Goal: Task Accomplishment & Management: Manage account settings

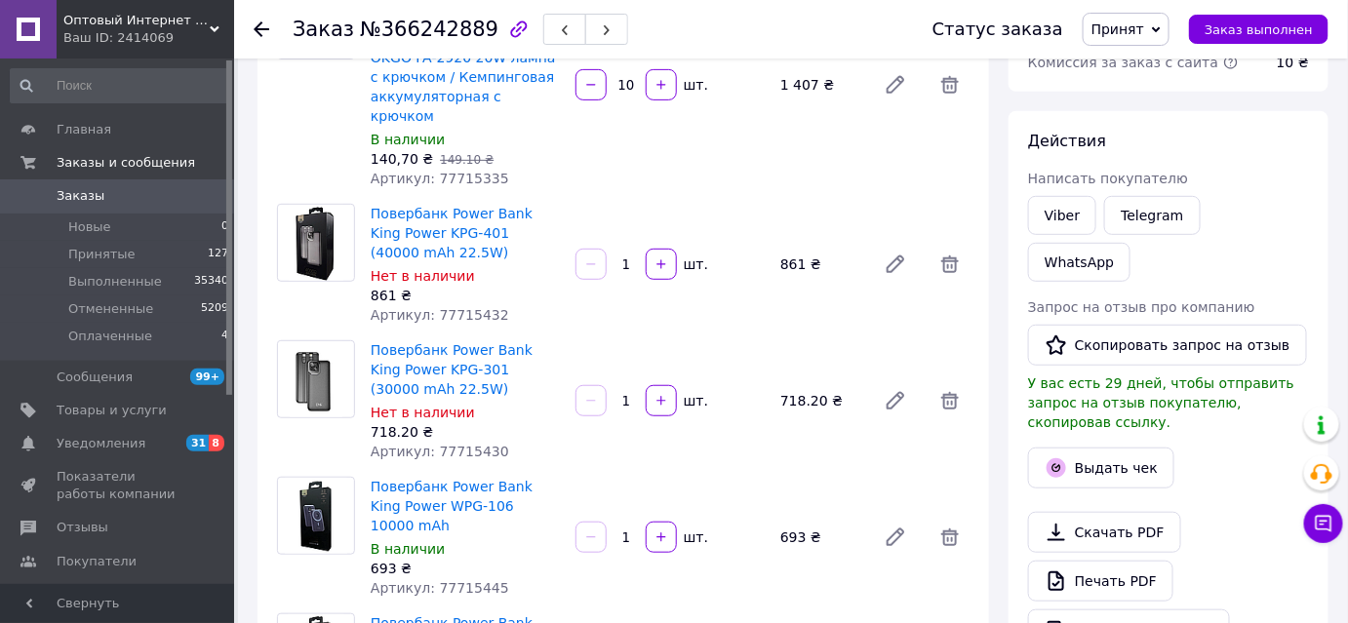
scroll to position [177, 0]
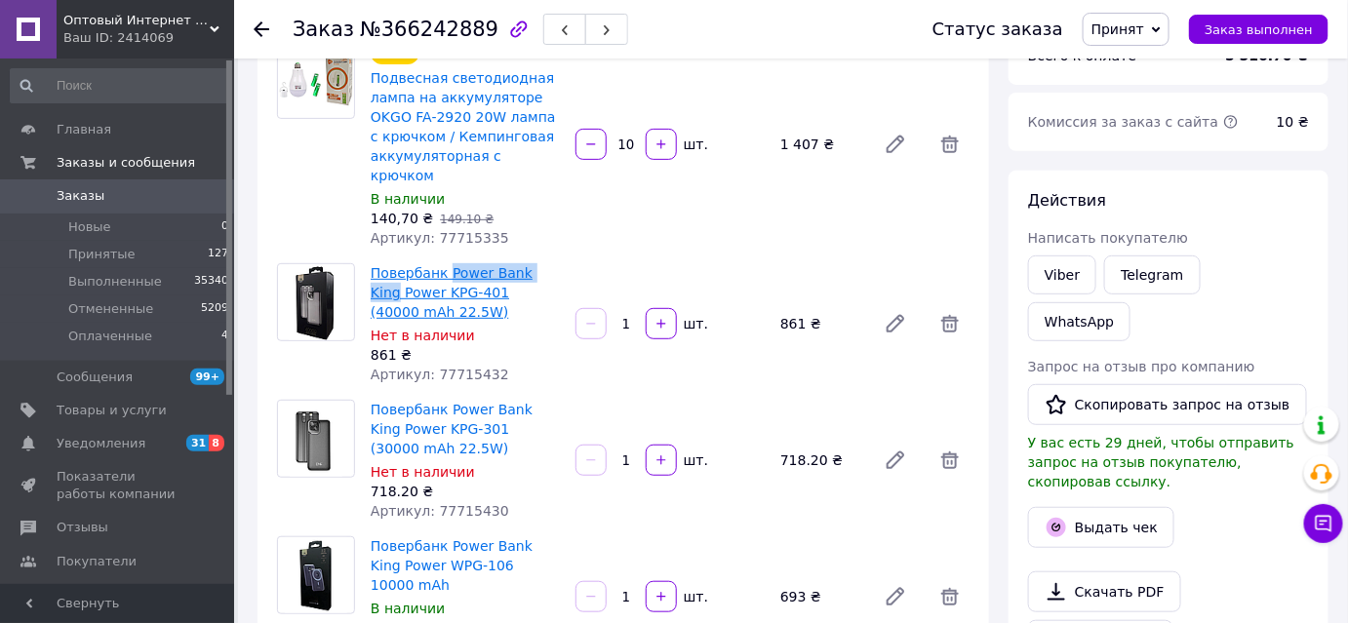
drag, startPoint x: 560, startPoint y: 255, endPoint x: 445, endPoint y: 248, distance: 115.3
click at [445, 259] on div "Повербанк Power Bank King Power KPG-401 (40000 mAh 22.5W) Нет в наличии 861 ₴ А…" at bounding box center [465, 323] width 205 height 129
drag, startPoint x: 370, startPoint y: 269, endPoint x: 437, endPoint y: 269, distance: 67.3
click at [437, 269] on div "Повербанк Power Bank King Power KPG-401 (40000 mAh 22.5W) Нет в наличии 861 ₴ А…" at bounding box center [465, 323] width 205 height 129
copy link "Power KPG"
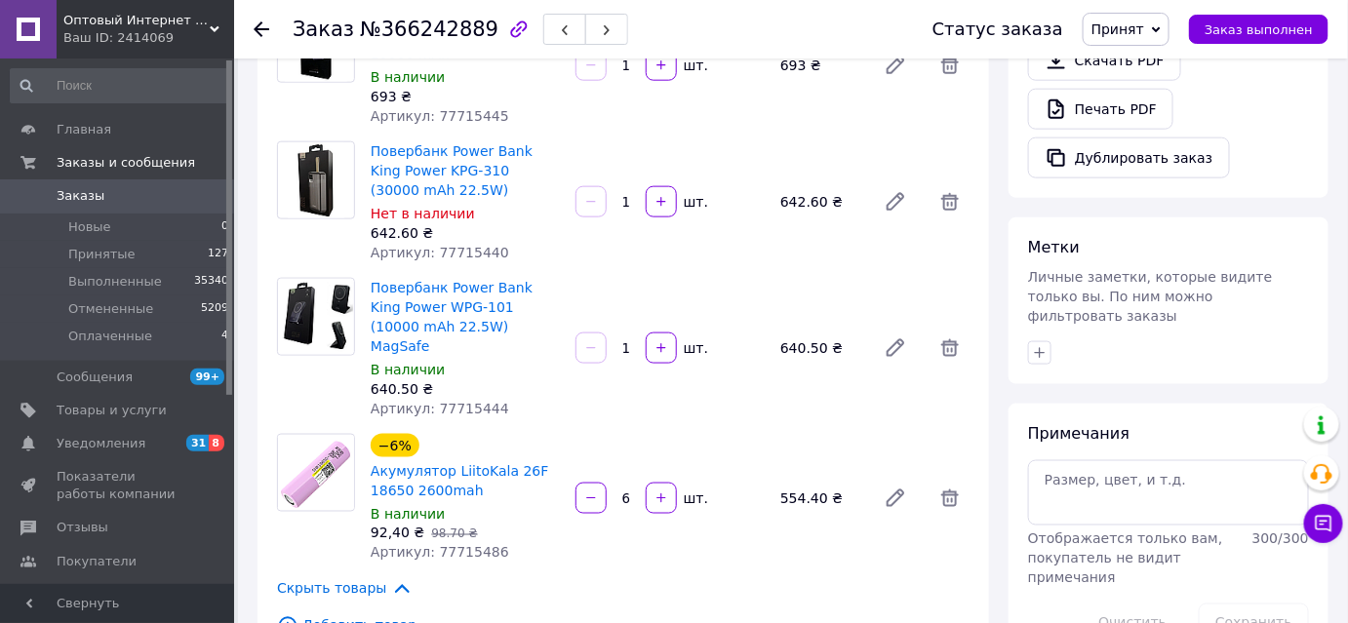
scroll to position [709, 0]
click at [92, 256] on span "Принятые" at bounding box center [101, 255] width 67 height 18
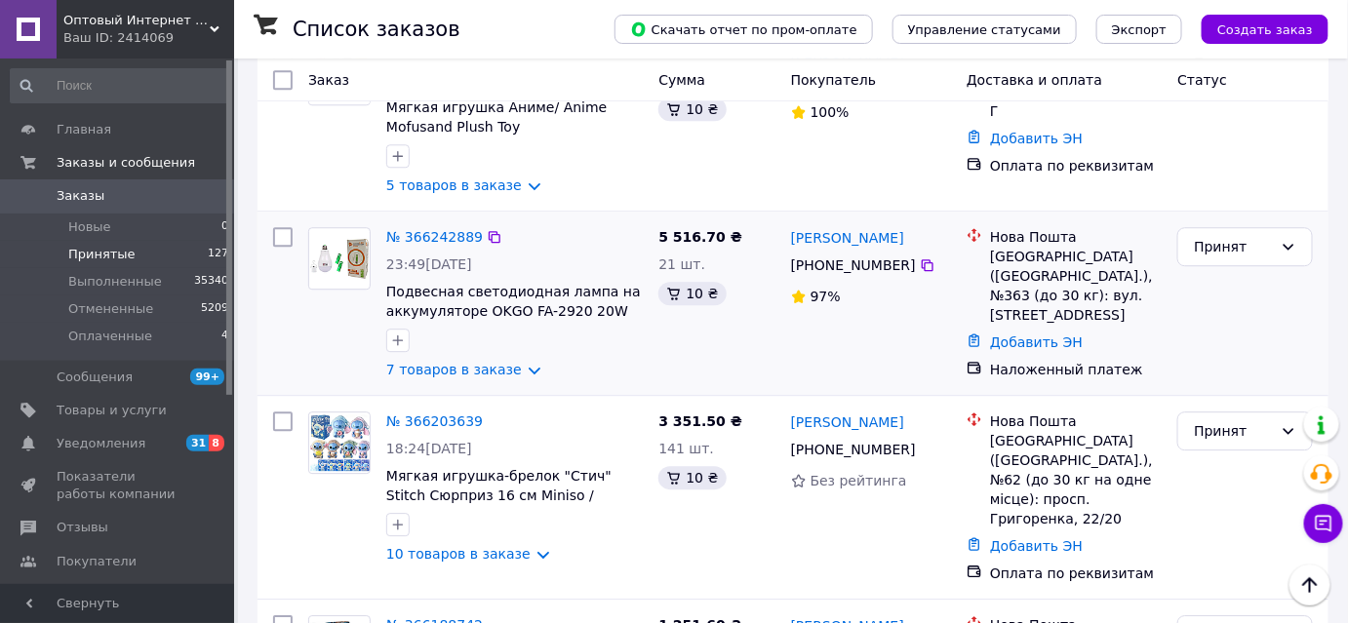
scroll to position [1684, 0]
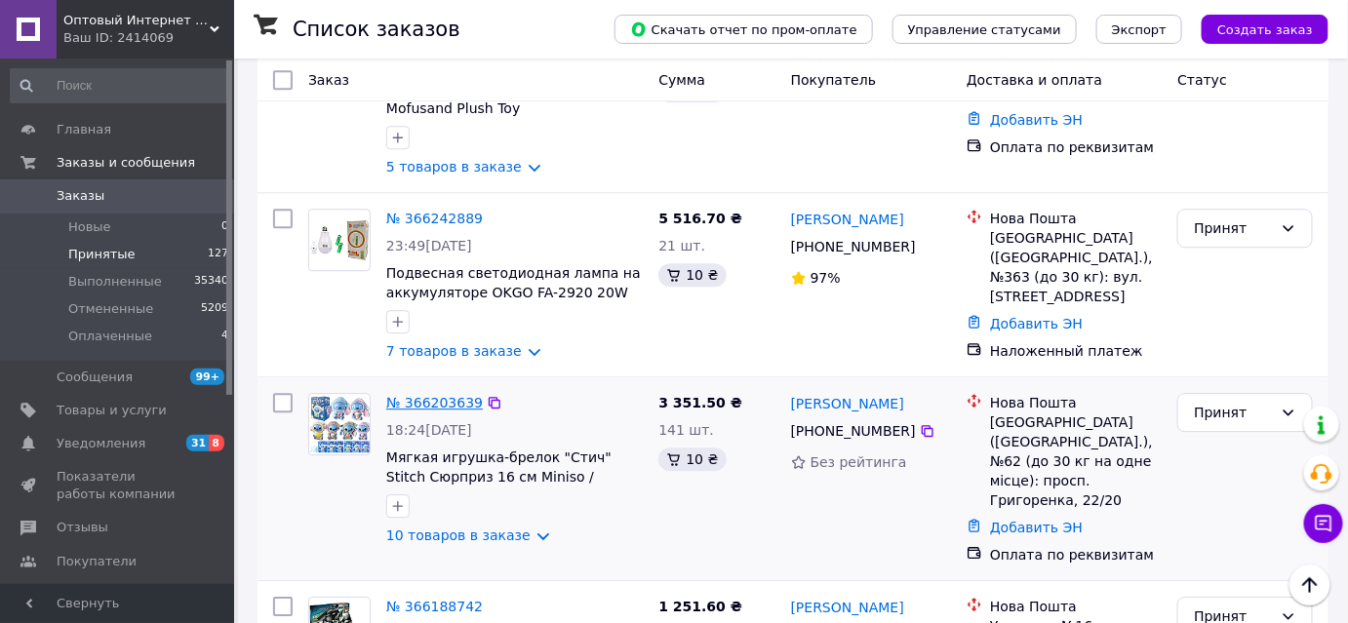
click at [414, 395] on link "№ 366203639" at bounding box center [434, 403] width 97 height 16
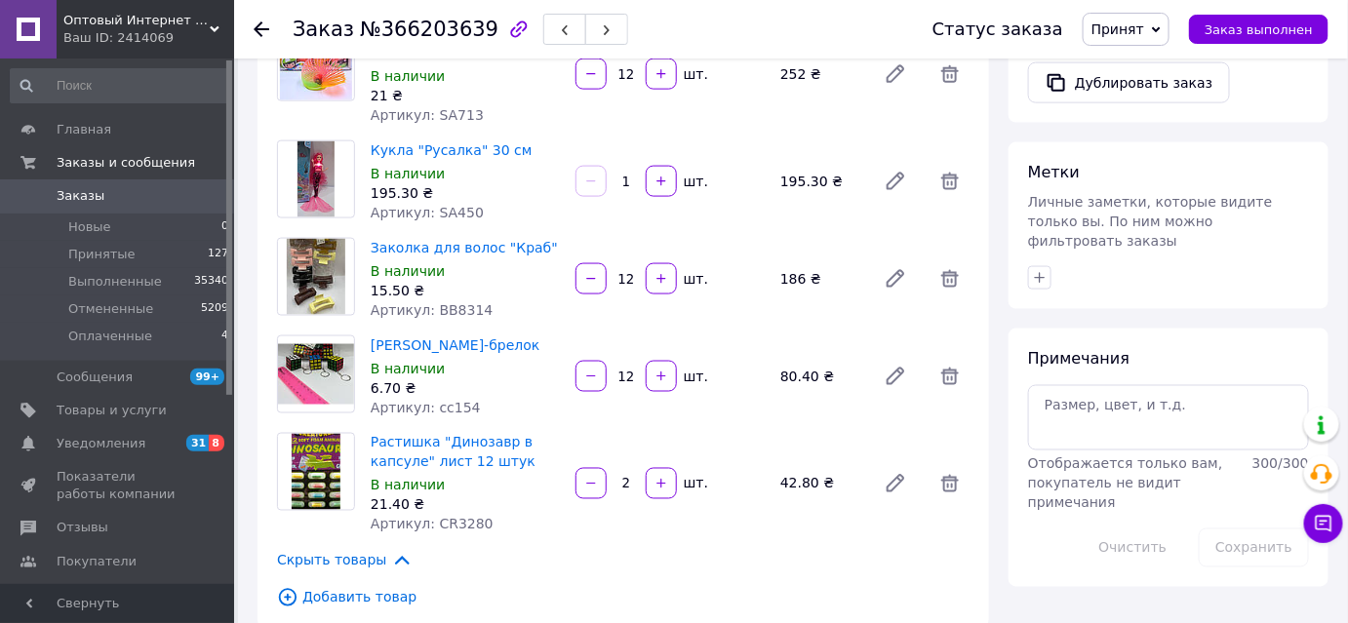
scroll to position [859, 0]
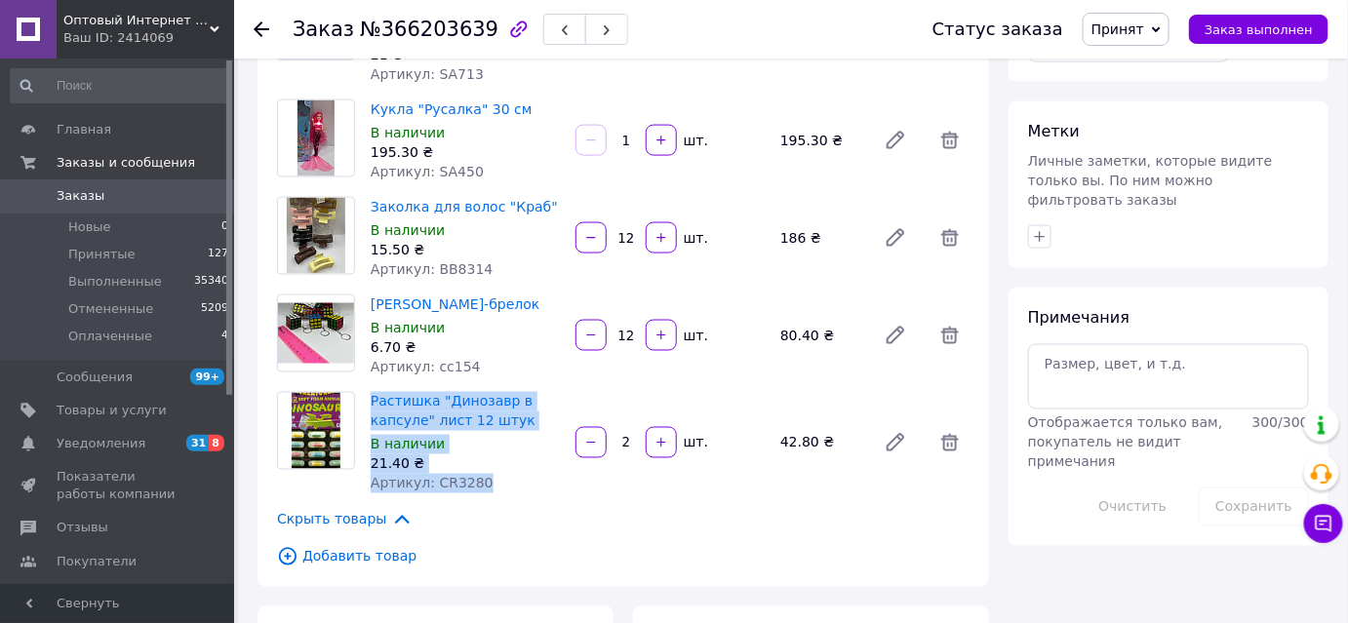
drag, startPoint x: 492, startPoint y: 406, endPoint x: 358, endPoint y: 313, distance: 162.6
click at [358, 392] on div "Растишка "Динозавр в капсуле" лист 12 штук В наличии 21.40 ₴ Артикул: CR3280 2 …" at bounding box center [623, 442] width 708 height 101
copy div "Растишка "Динозавр в капсуле" лист 12 штук В наличии 21.40 ₴ Артикул: CR3280"
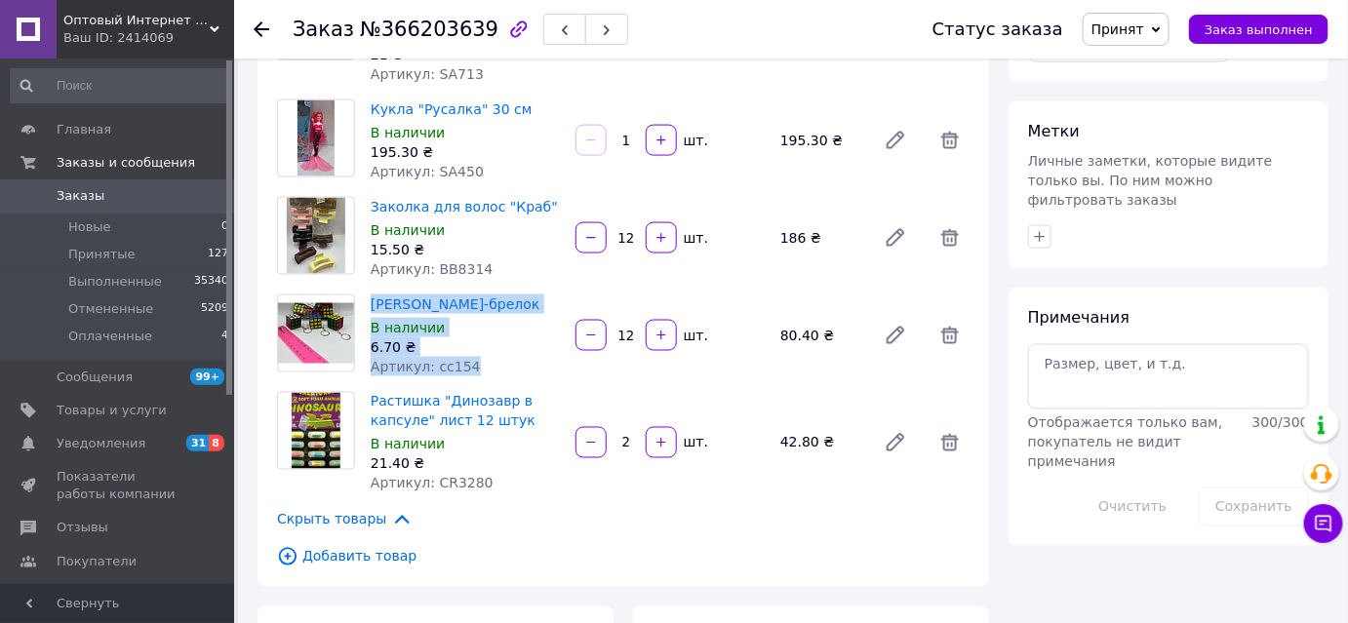
drag, startPoint x: 477, startPoint y: 296, endPoint x: 355, endPoint y: 230, distance: 138.3
click at [355, 295] on div "Кубик Рубика-брелок В наличии 6.70 ₴ Артикул: cc154 12   шт. 80.40 ₴" at bounding box center [623, 336] width 708 height 82
copy div "Кубик Рубика-брелок В наличии 6.70 ₴ Артикул: cc154"
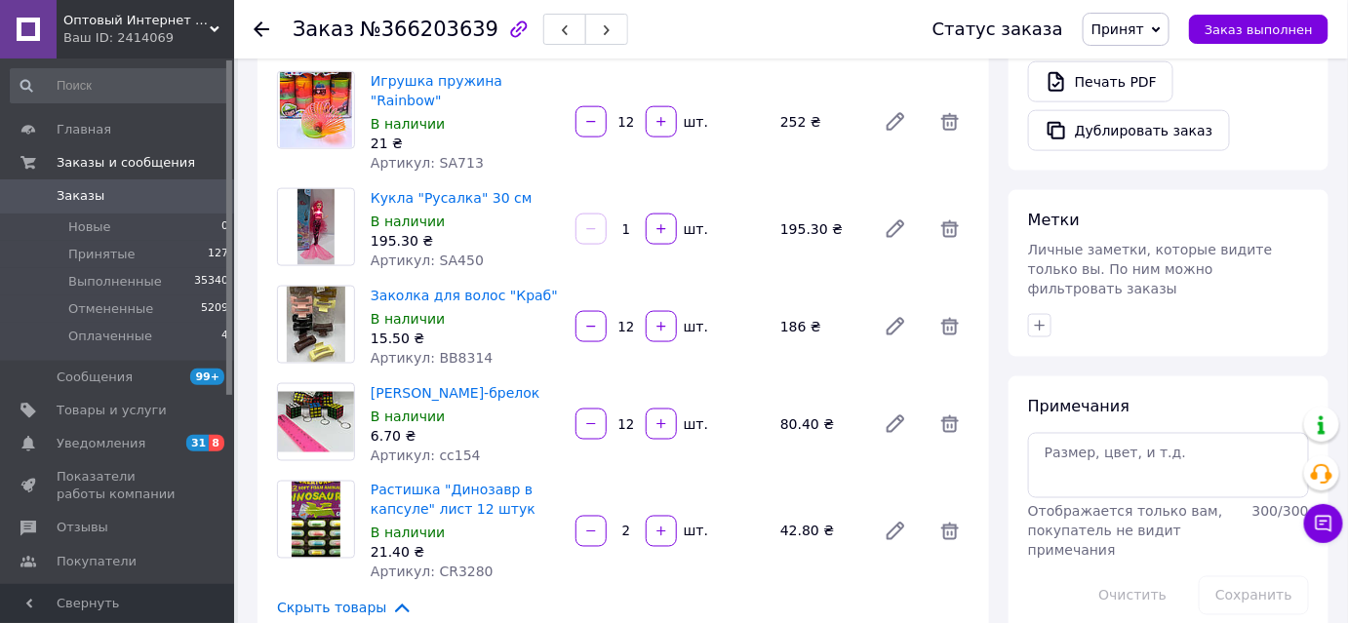
click at [457, 350] on span "Артикул: BB8314" at bounding box center [432, 358] width 122 height 16
drag, startPoint x: 499, startPoint y: 279, endPoint x: 360, endPoint y: 217, distance: 152.4
click at [360, 286] on div "Заколка для волос "Краб" В наличии 15.50 ₴ Артикул: BB8314 12   шт. 186 ₴" at bounding box center [623, 327] width 708 height 82
copy div "Заколка для волос "Краб" В наличии 15.50 ₴ Артикул: BB8314"
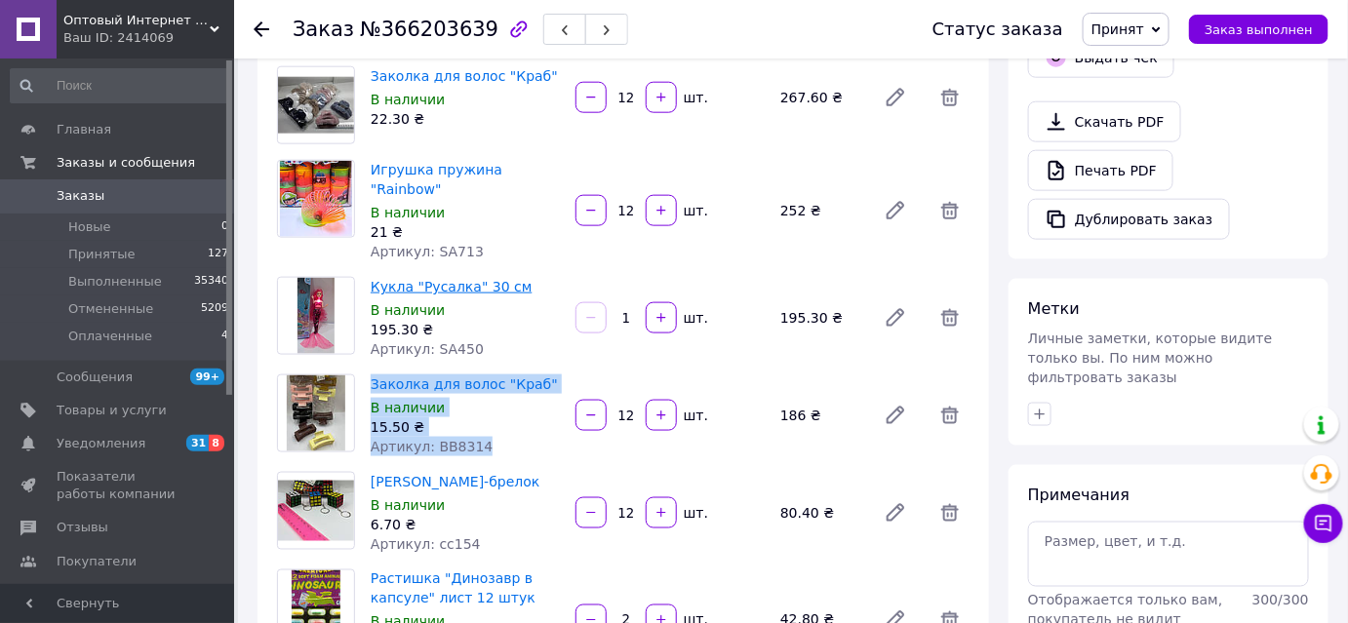
scroll to position [593, 0]
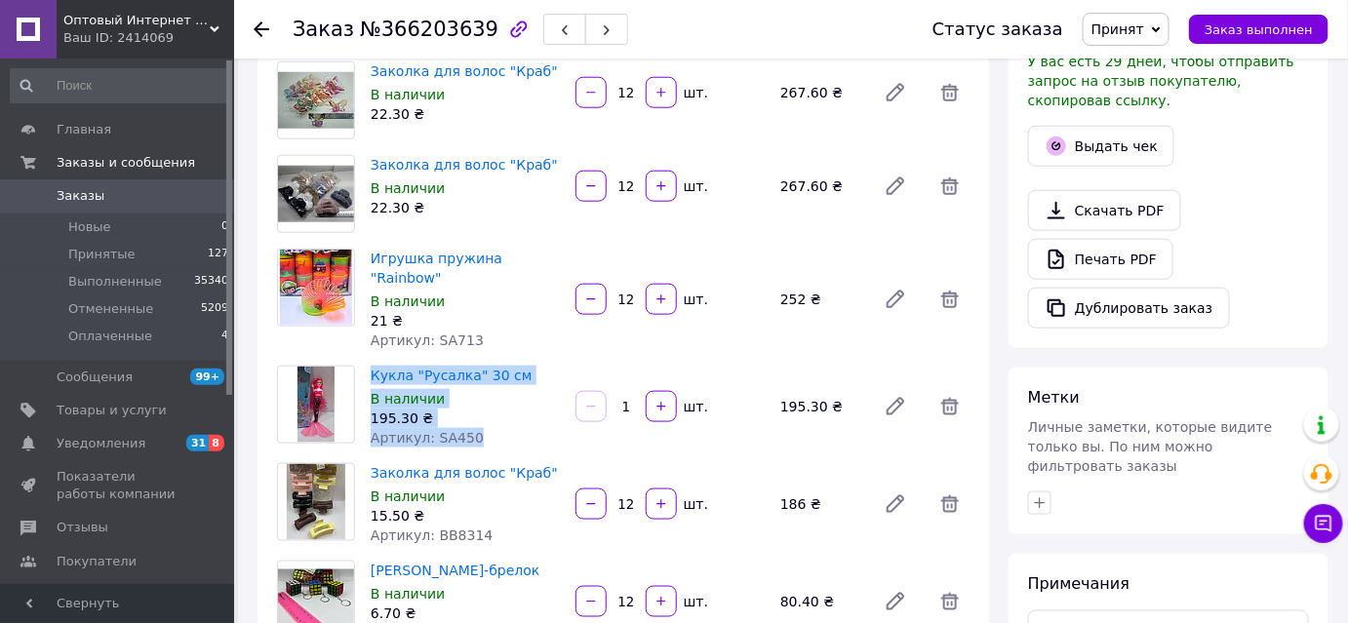
drag, startPoint x: 486, startPoint y: 362, endPoint x: 353, endPoint y: 303, distance: 145.0
click at [353, 366] on div "Кукла "Русалка" 30 см В наличии 195.30 ₴ Артикул: SA450 1   шт. 195.30 ₴" at bounding box center [623, 407] width 708 height 82
copy div "Кукла "Русалка" 30 см В наличии 195.30 ₴ Артикул: SA450"
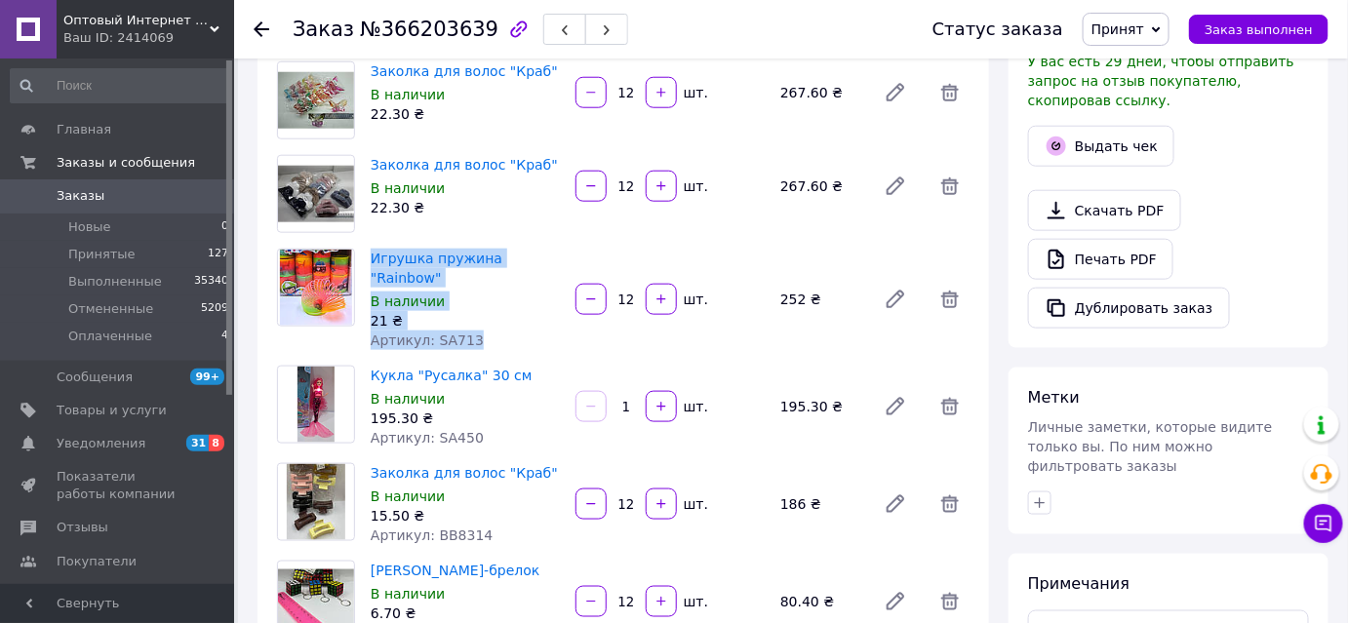
drag, startPoint x: 493, startPoint y: 257, endPoint x: 357, endPoint y: 206, distance: 144.7
click at [357, 249] on div "Игрушка пружина "Rainbow" В наличии 21 ₴ Артикул: SA713 12   шт. 252 ₴" at bounding box center [623, 299] width 708 height 101
copy div "Игрушка пружина "Rainbow" В наличии 21 ₴ Артикул: SA713"
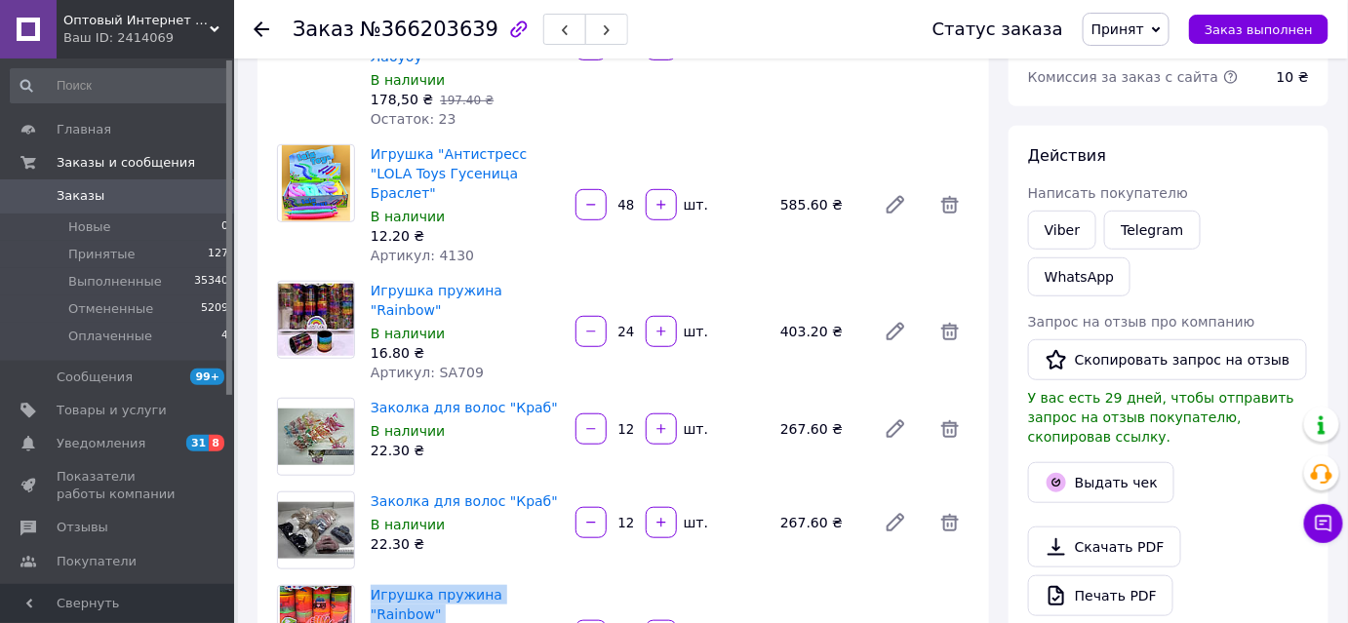
scroll to position [239, 0]
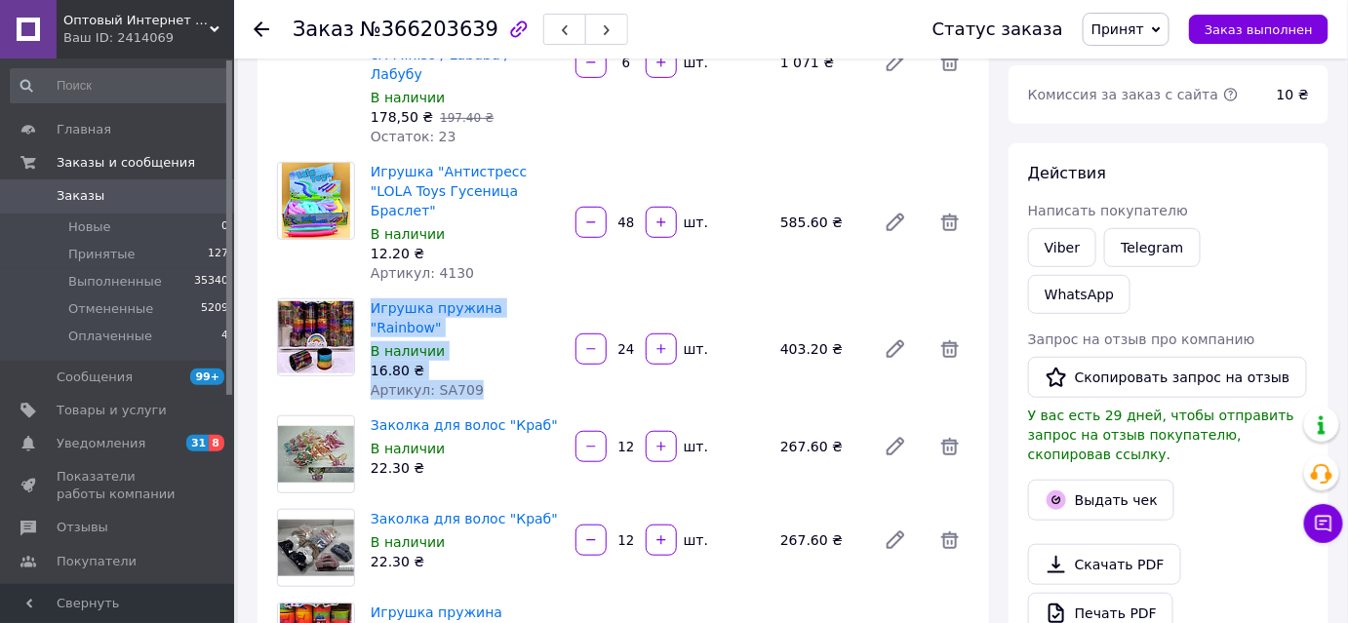
drag, startPoint x: 473, startPoint y: 332, endPoint x: 367, endPoint y: 279, distance: 118.6
click at [367, 295] on div "Игрушка пружина "Rainbow" В наличии 16.80 ₴ Артикул: SA709" at bounding box center [465, 349] width 205 height 109
copy div "Игрушка пружина "Rainbow" В наличии 16.80 ₴ Артикул: SA709"
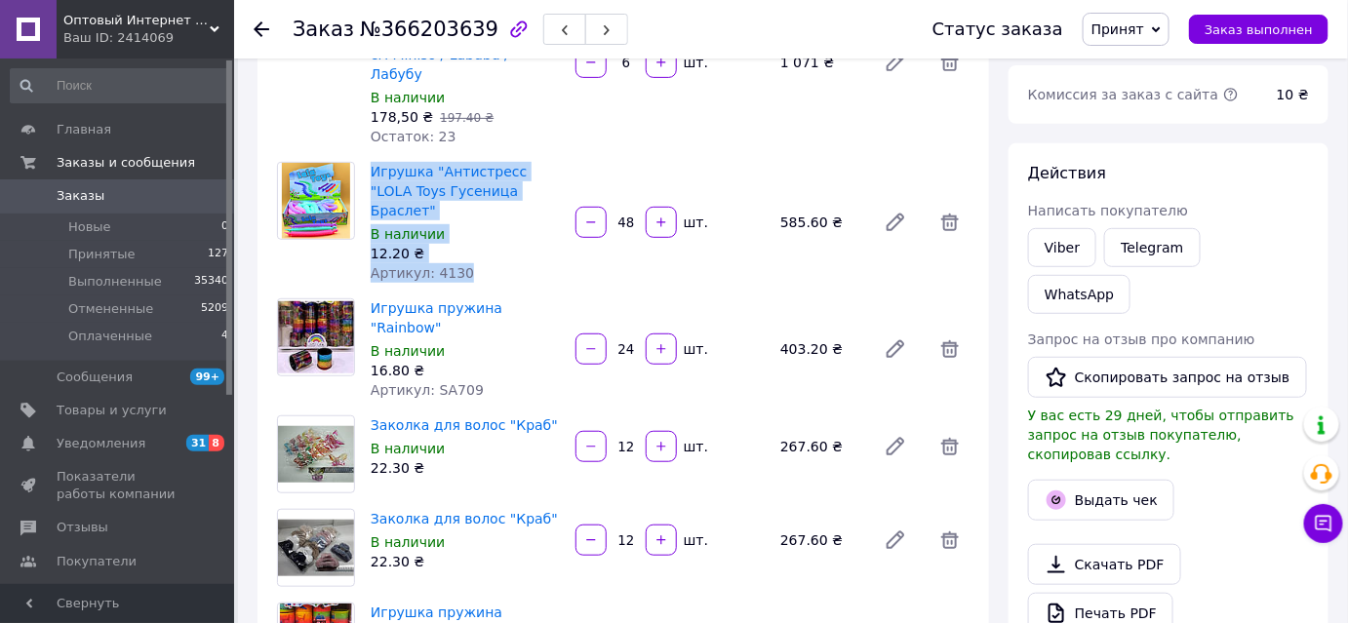
drag, startPoint x: 483, startPoint y: 241, endPoint x: 335, endPoint y: 159, distance: 169.4
click at [335, 162] on div "Игрушка "Антистресс "LOLA Toys Гусеница Браслет" В наличии 12.20 ₴ Артикул: 413…" at bounding box center [623, 222] width 708 height 121
copy div "Игрушка "Антистресс "LOLA Toys Гусеница Браслет" В наличии 12.20 ₴ Артикул: 4130"
click at [421, 166] on link "Игрушка "Антистресс "LOLA Toys Гусеница Браслет"" at bounding box center [449, 191] width 156 height 55
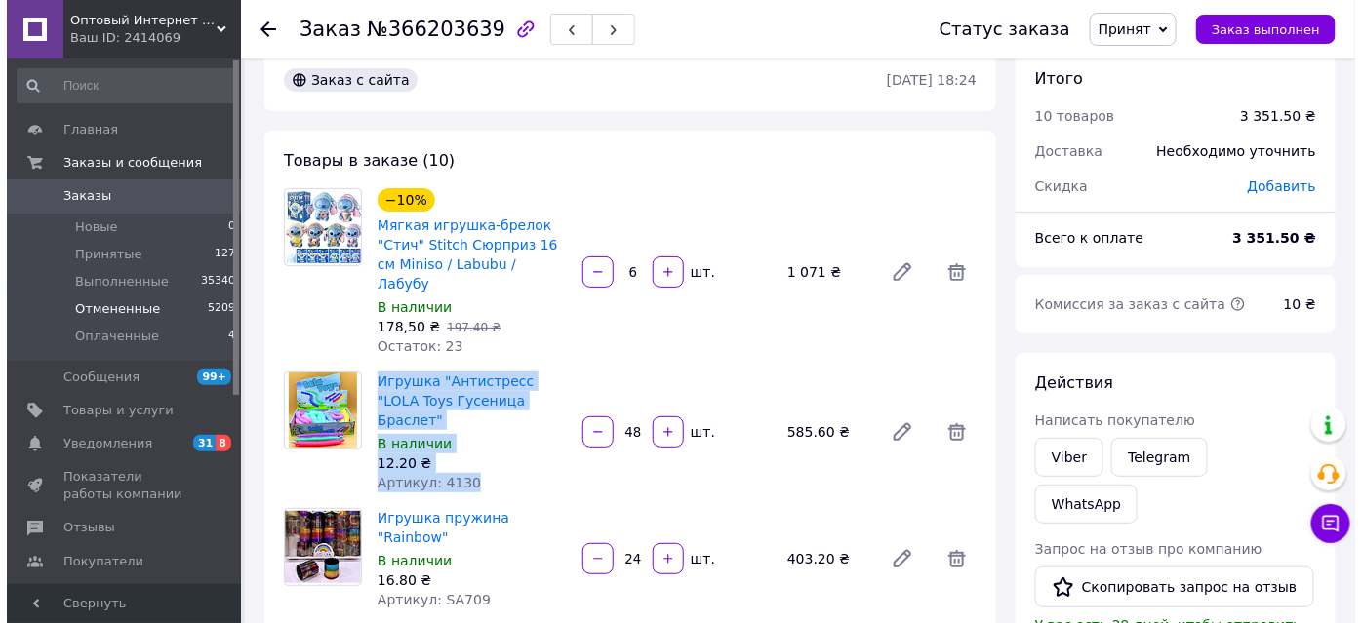
scroll to position [0, 0]
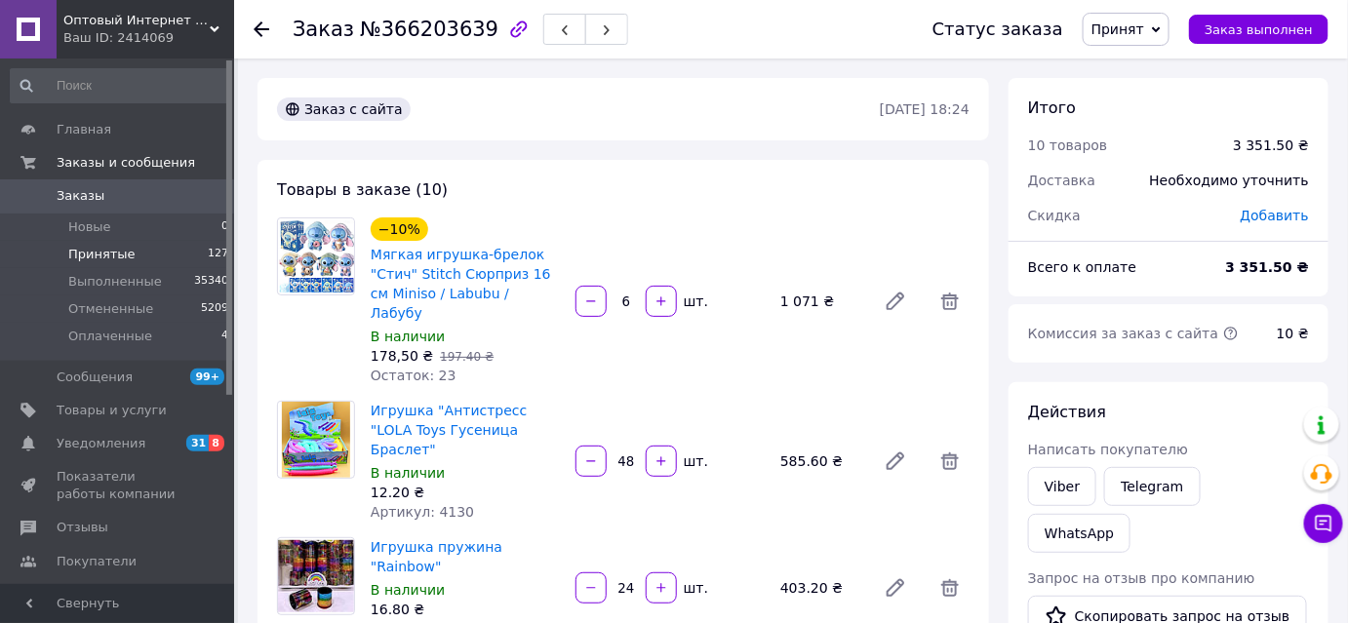
click at [164, 249] on li "Принятые 127" at bounding box center [120, 254] width 240 height 27
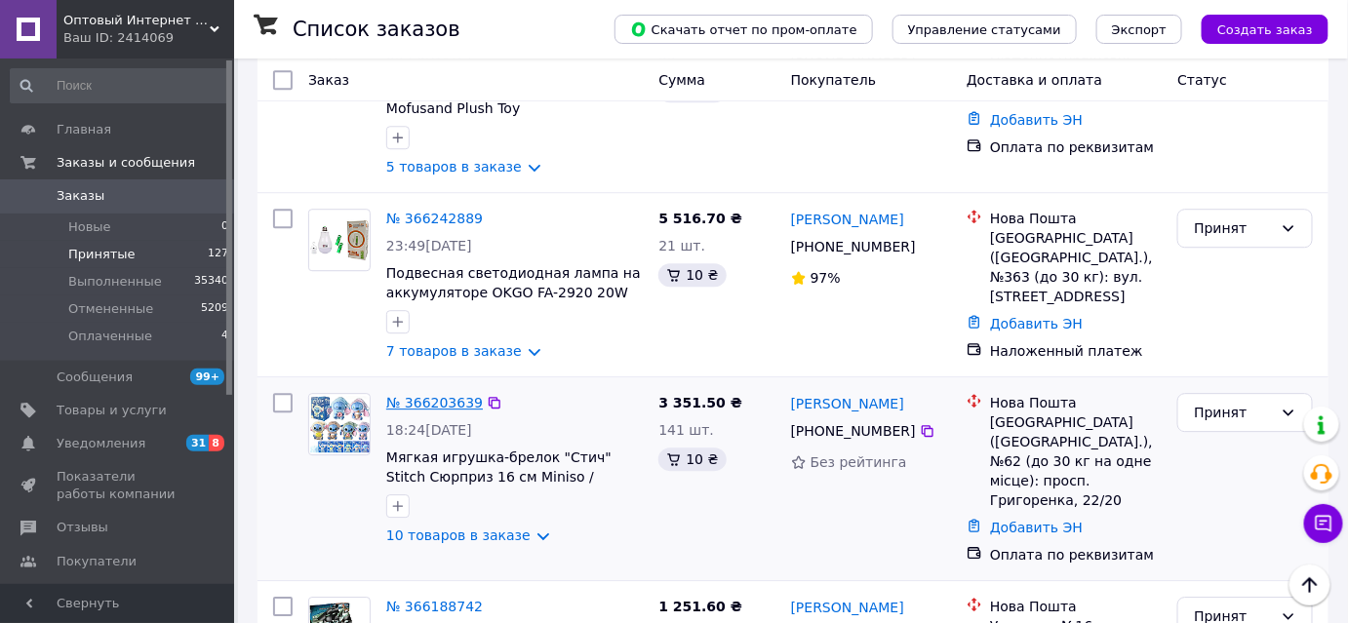
scroll to position [1862, 0]
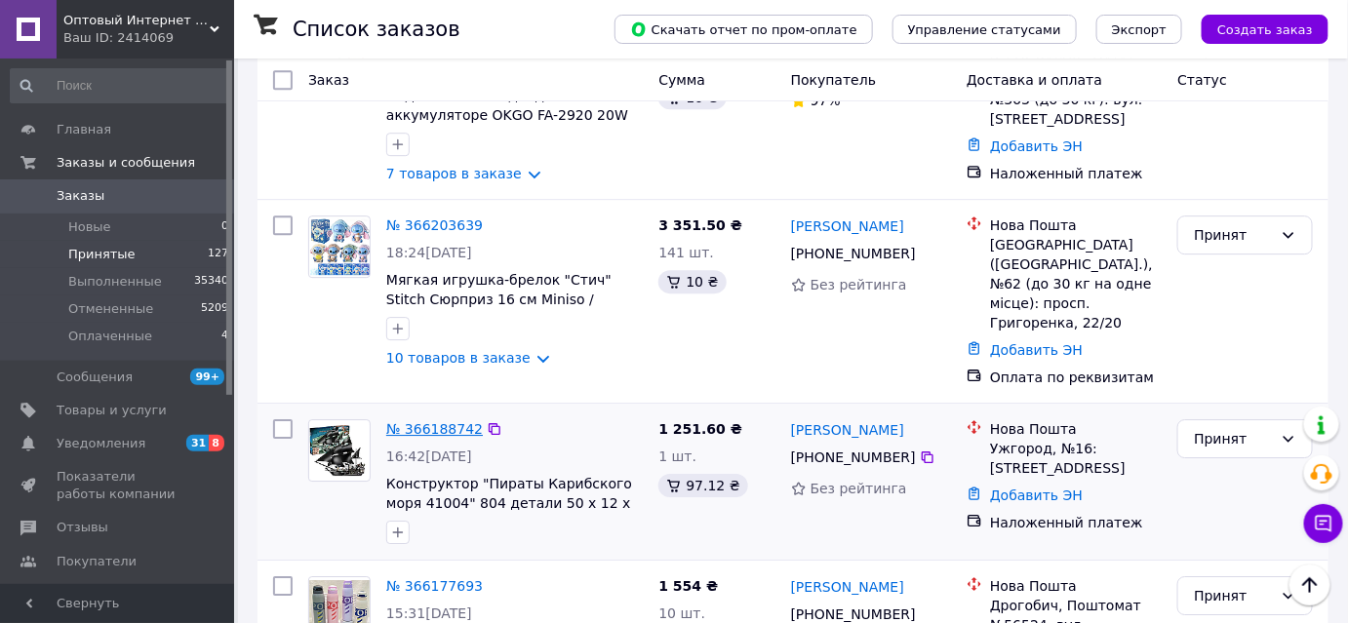
click at [419, 421] on link "№ 366188742" at bounding box center [434, 429] width 97 height 16
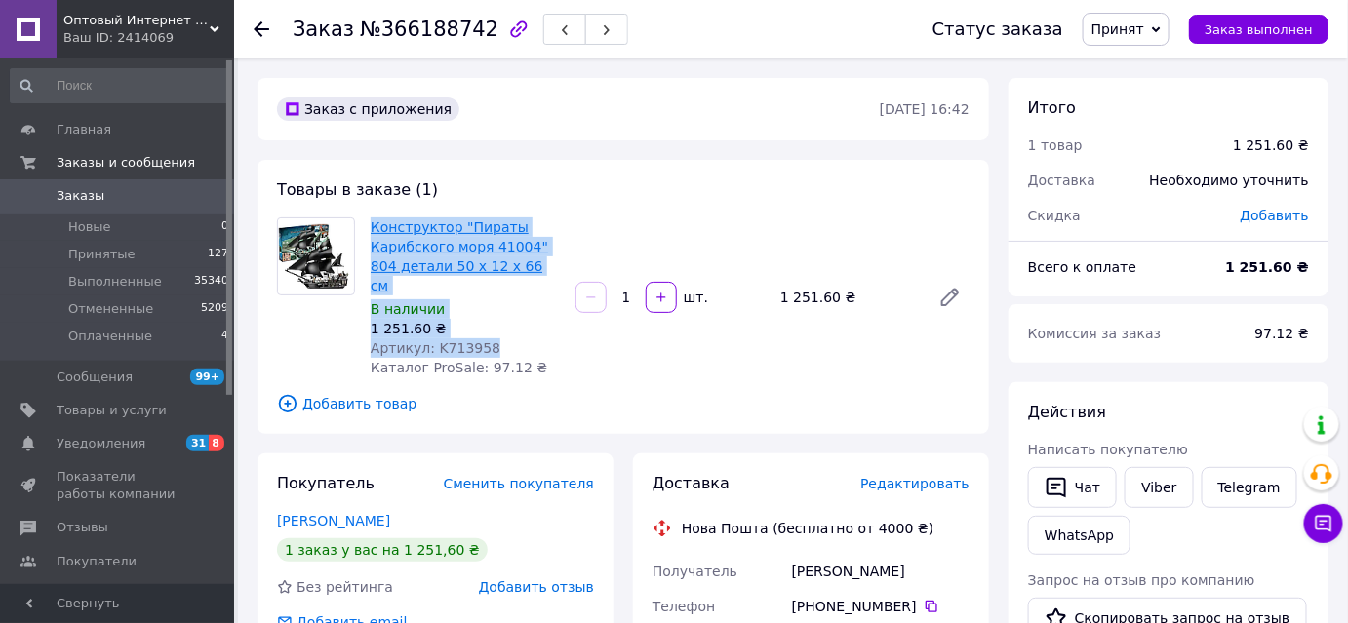
drag, startPoint x: 520, startPoint y: 324, endPoint x: 370, endPoint y: 227, distance: 178.6
click at [370, 227] on div "Конструктор "Пираты Карибского моря 41004" 804 детали 50 x 12 x 66 см В наличии…" at bounding box center [465, 298] width 205 height 168
copy div "Конструктор "Пираты Карибского моря 41004" 804 детали 50 x 12 x 66 см В наличии…"
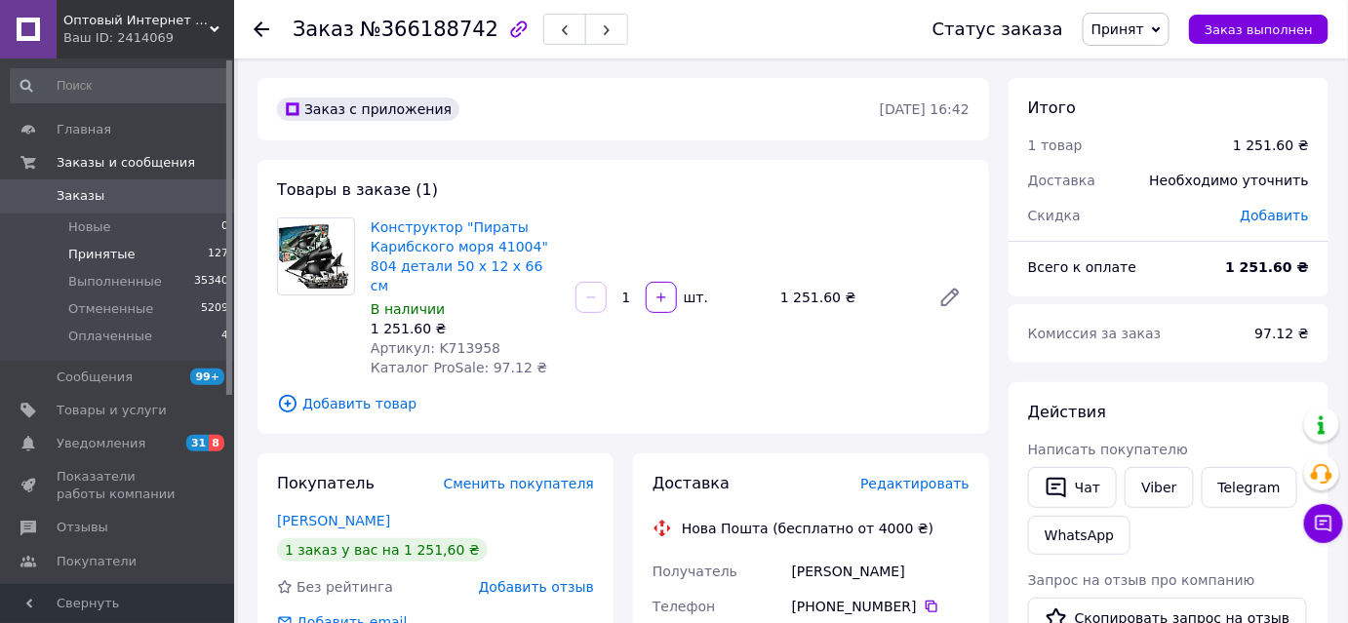
click at [138, 246] on li "Принятые 127" at bounding box center [120, 254] width 240 height 27
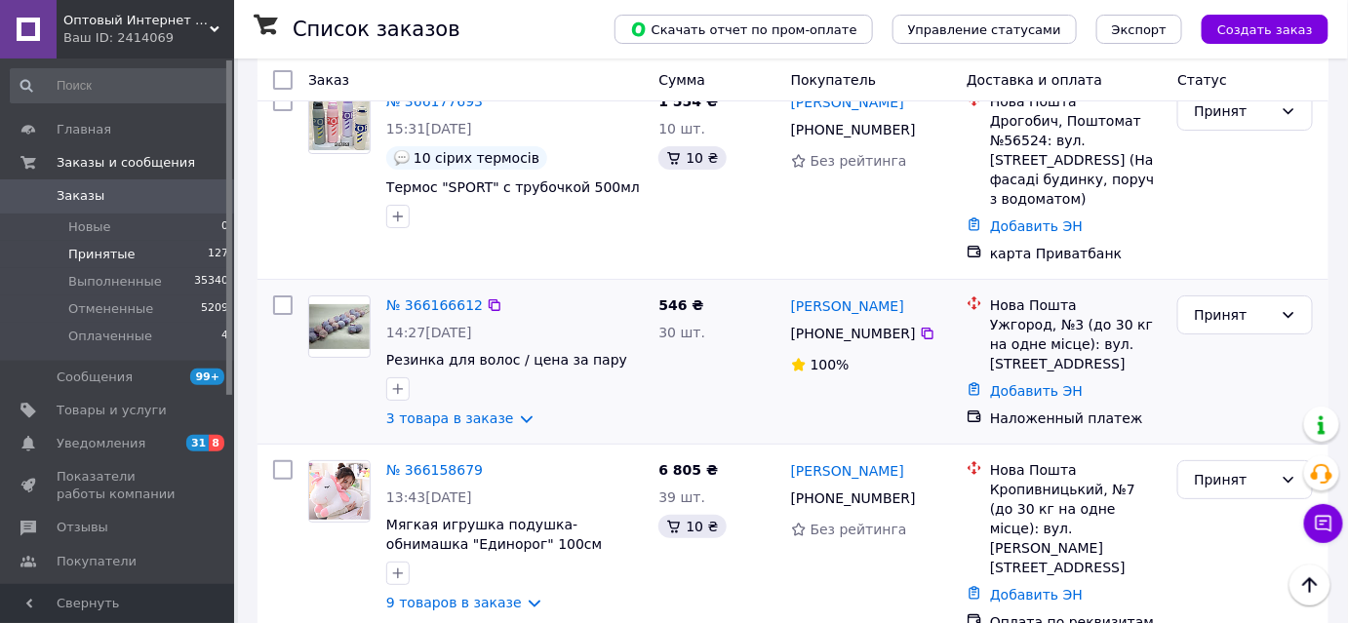
scroll to position [2305, 0]
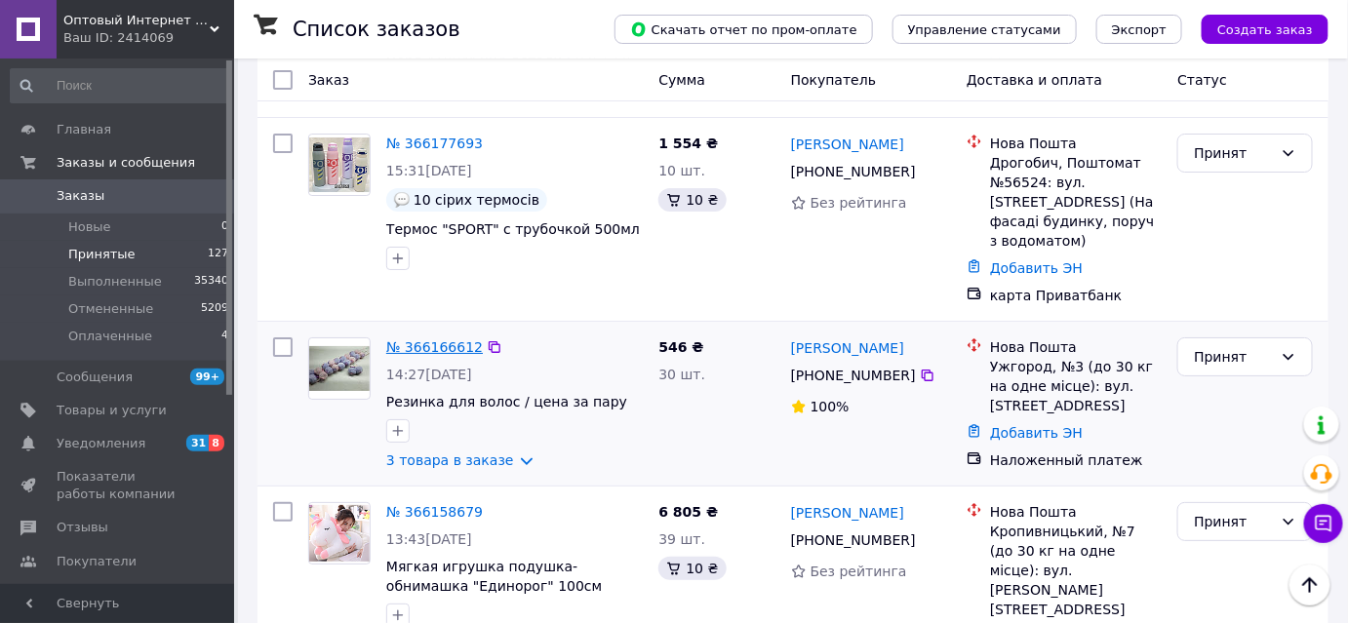
click at [426, 339] on link "№ 366166612" at bounding box center [434, 347] width 97 height 16
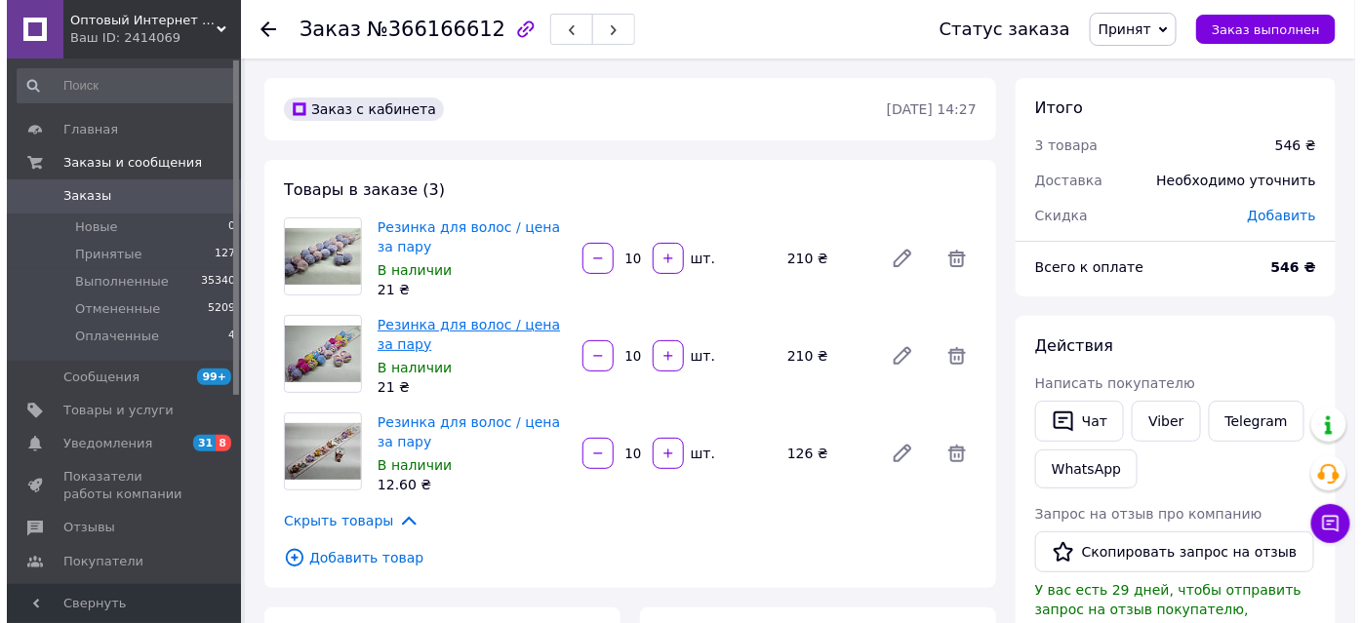
scroll to position [421, 0]
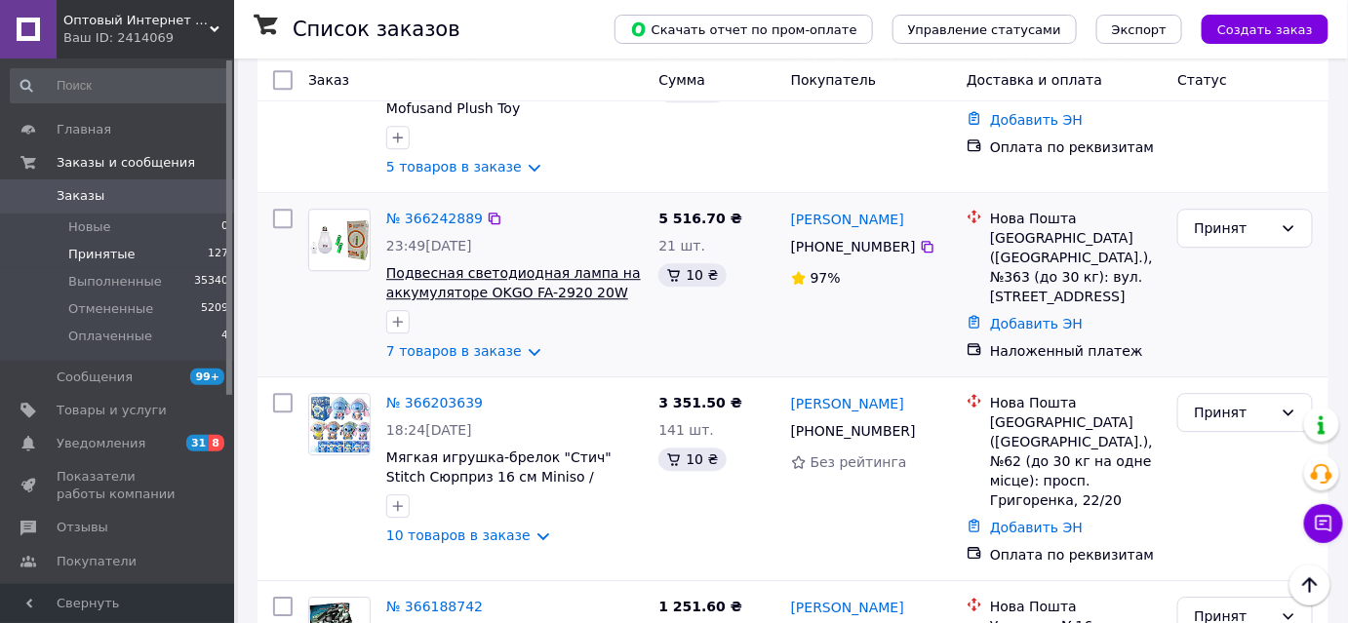
scroll to position [1773, 0]
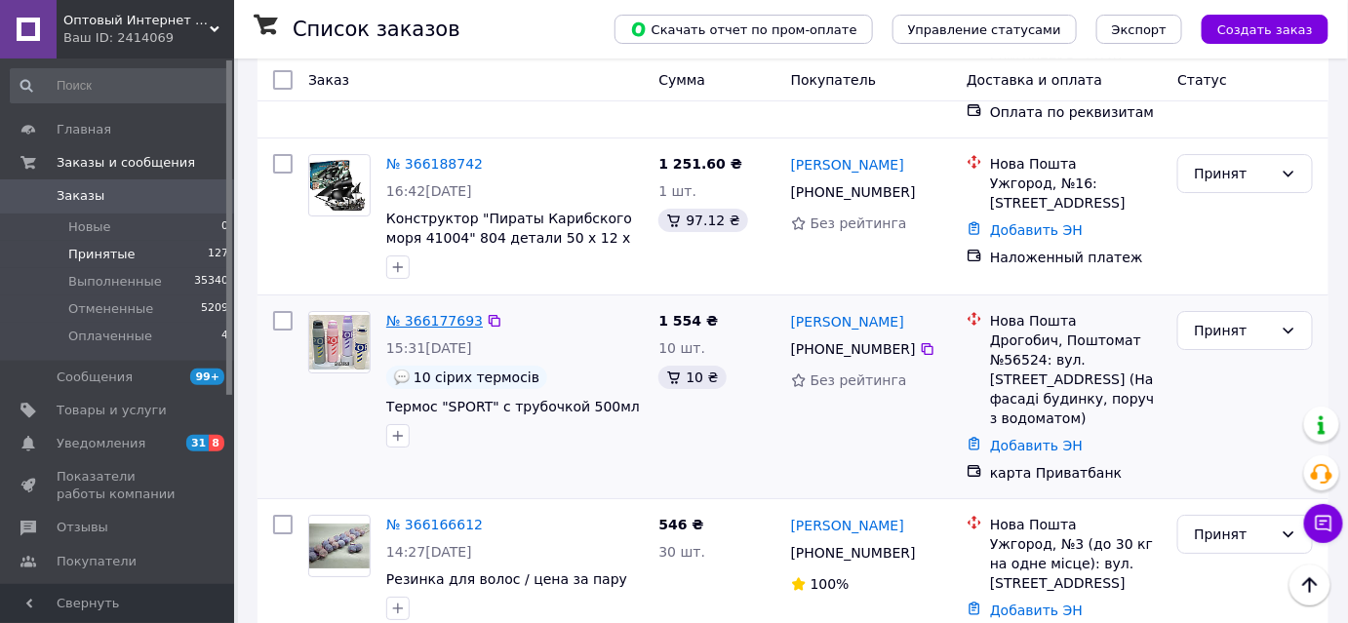
click at [442, 313] on link "№ 366177693" at bounding box center [434, 321] width 97 height 16
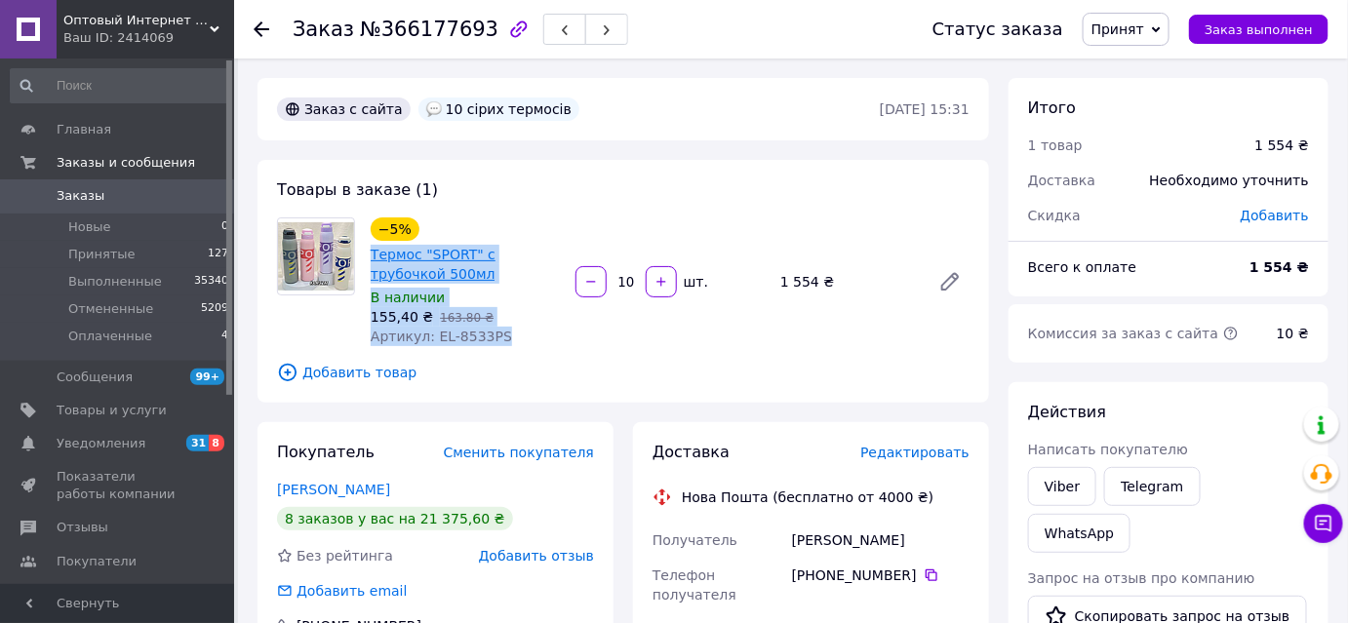
drag, startPoint x: 506, startPoint y: 345, endPoint x: 371, endPoint y: 255, distance: 163.1
click at [371, 255] on div "−5% Термос "SPORT" с трубочкой 500мл В наличии 155,40 ₴   163.80 ₴ Артикул: EL-…" at bounding box center [465, 282] width 205 height 137
copy div "Термос "SPORT" с трубочкой 500мл В наличии 155,40 ₴   163.80 ₴ Артикул: EL-8533…"
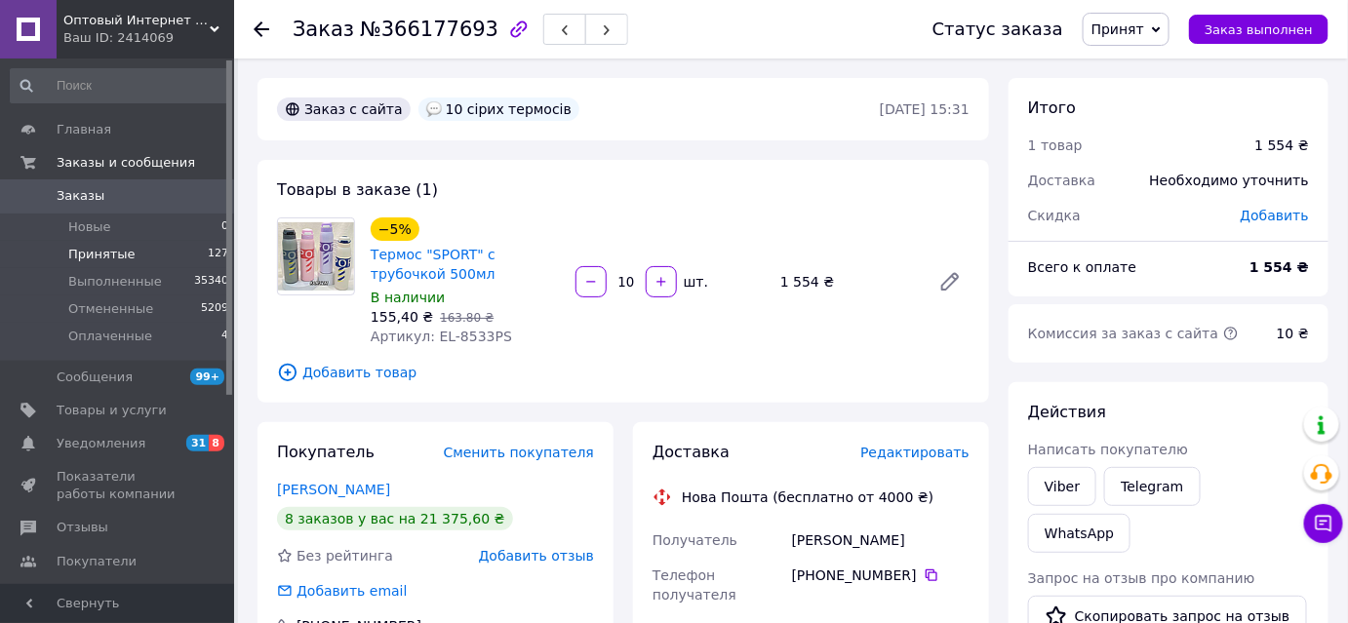
click at [120, 250] on span "Принятые" at bounding box center [101, 255] width 67 height 18
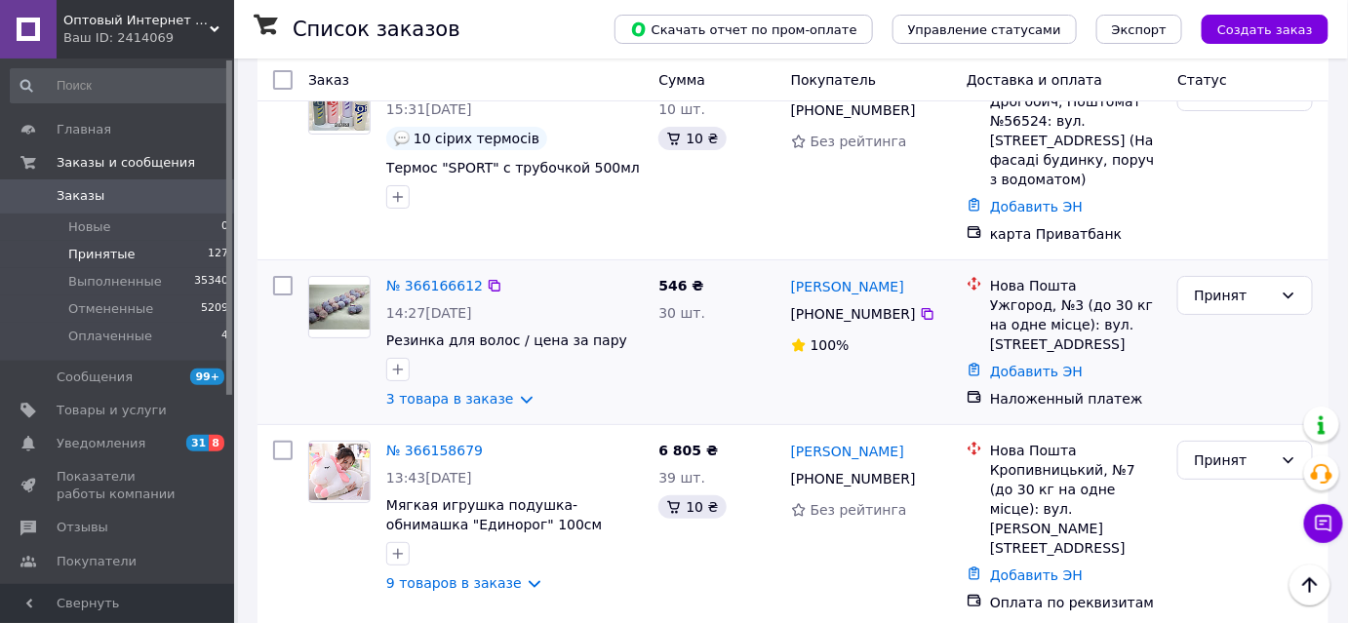
scroll to position [2571, 0]
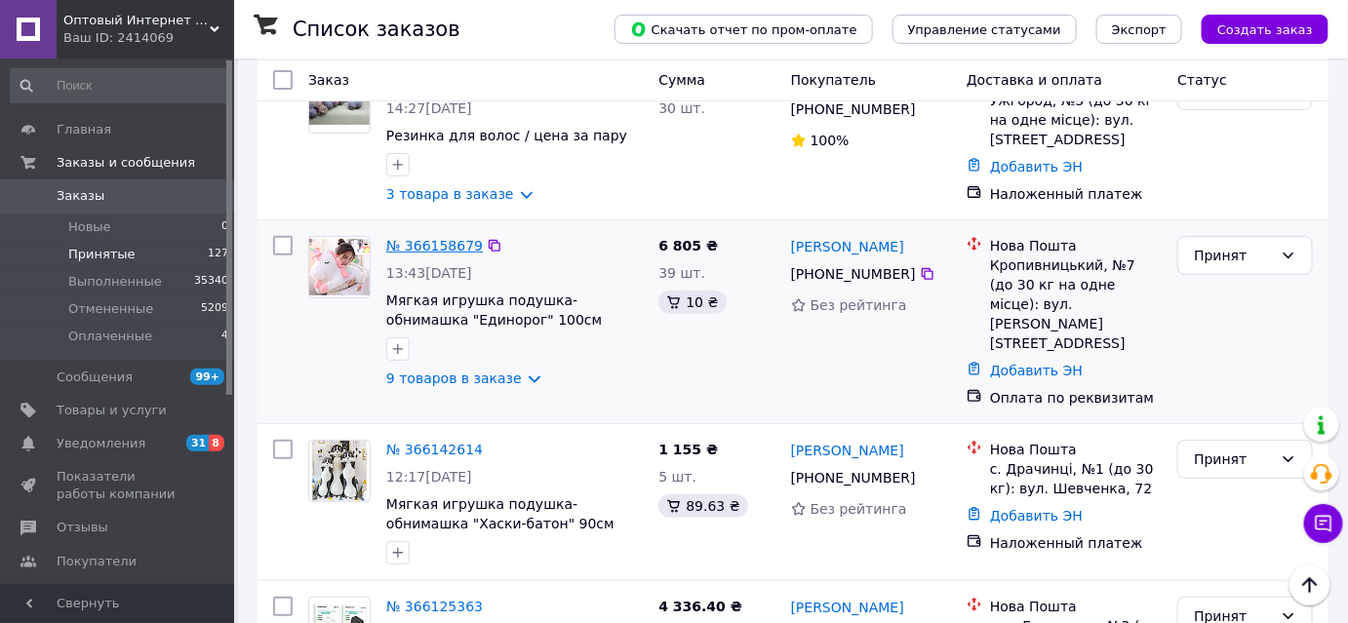
click at [445, 238] on link "№ 366158679" at bounding box center [434, 246] width 97 height 16
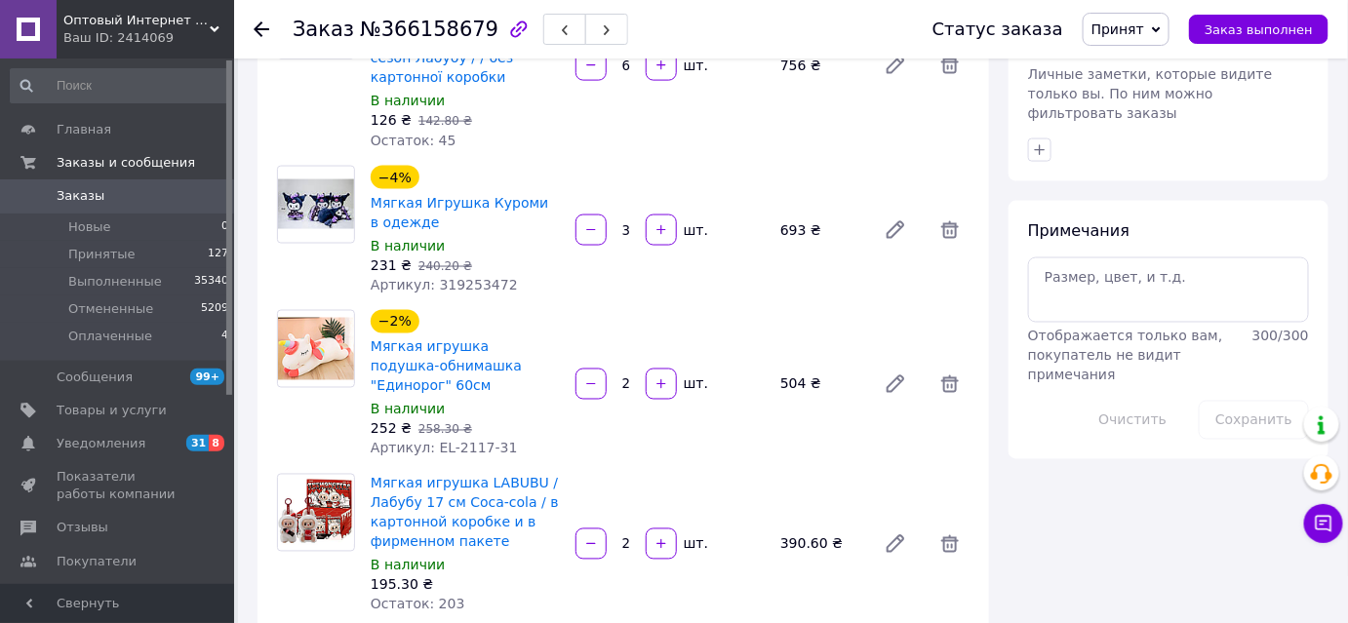
scroll to position [889, 0]
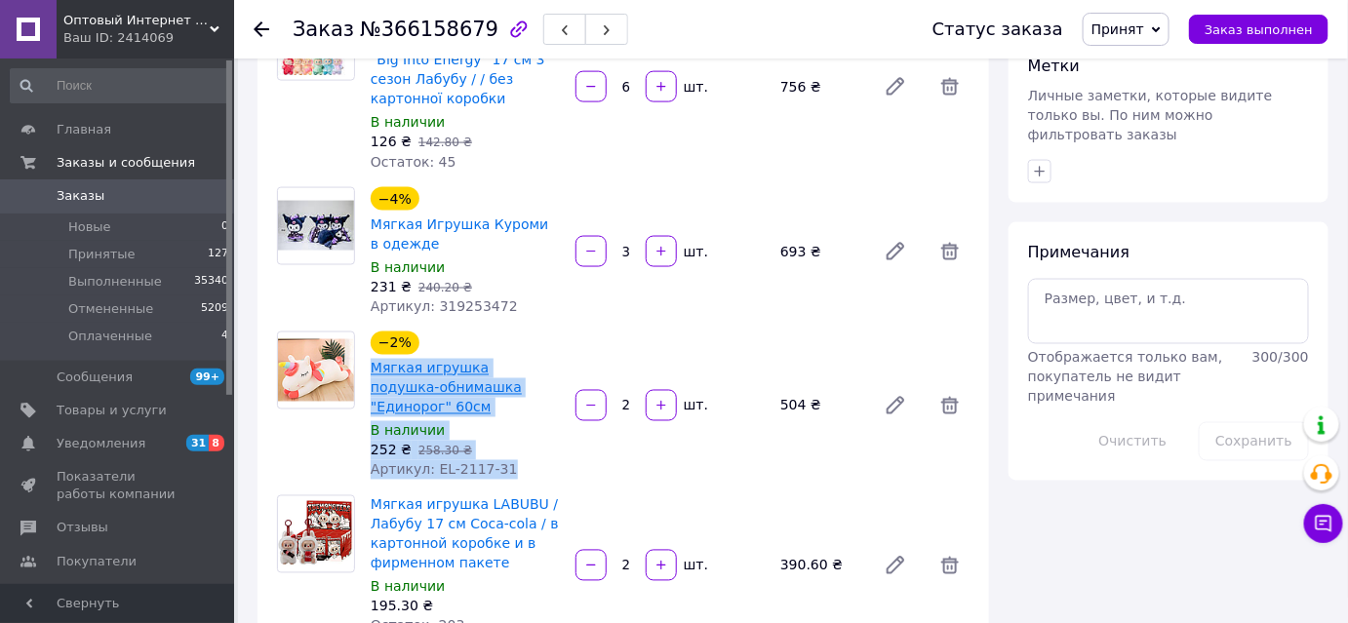
drag, startPoint x: 515, startPoint y: 397, endPoint x: 370, endPoint y: 317, distance: 165.9
click at [370, 328] on div "−2% Мягкая игрушка подушка-обнимашка "Единорог" 60см В наличии 252 ₴   258.30 ₴…" at bounding box center [465, 406] width 205 height 156
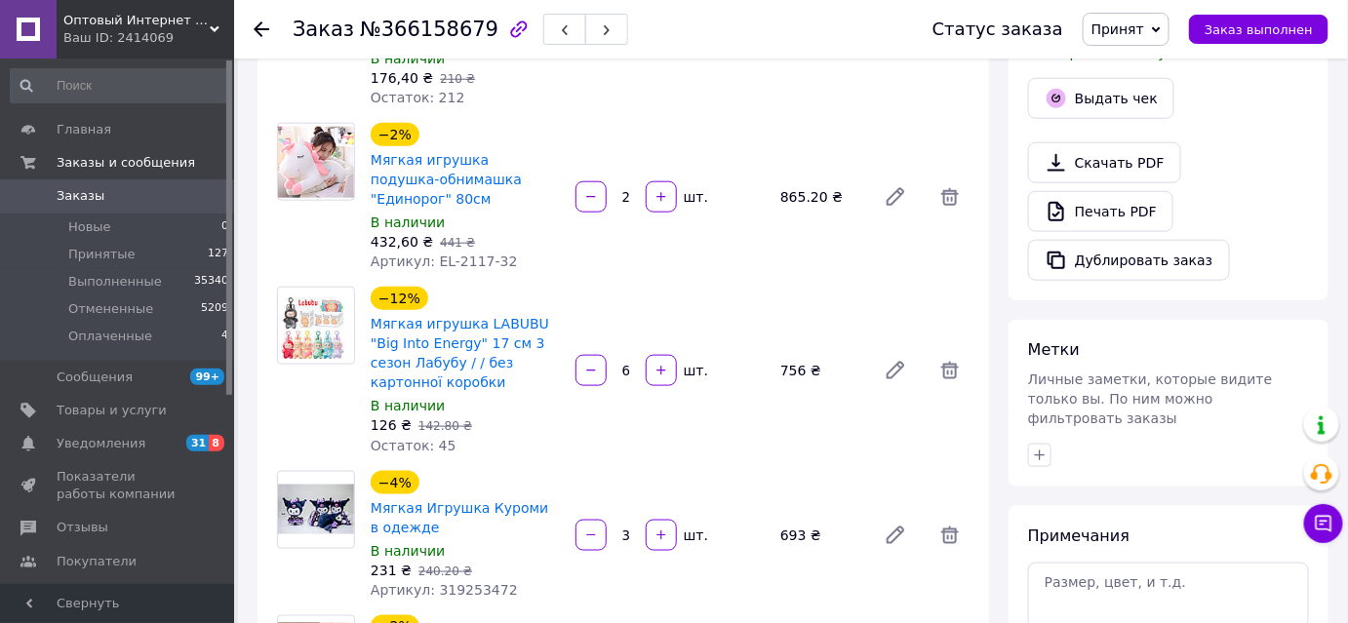
scroll to position [712, 0]
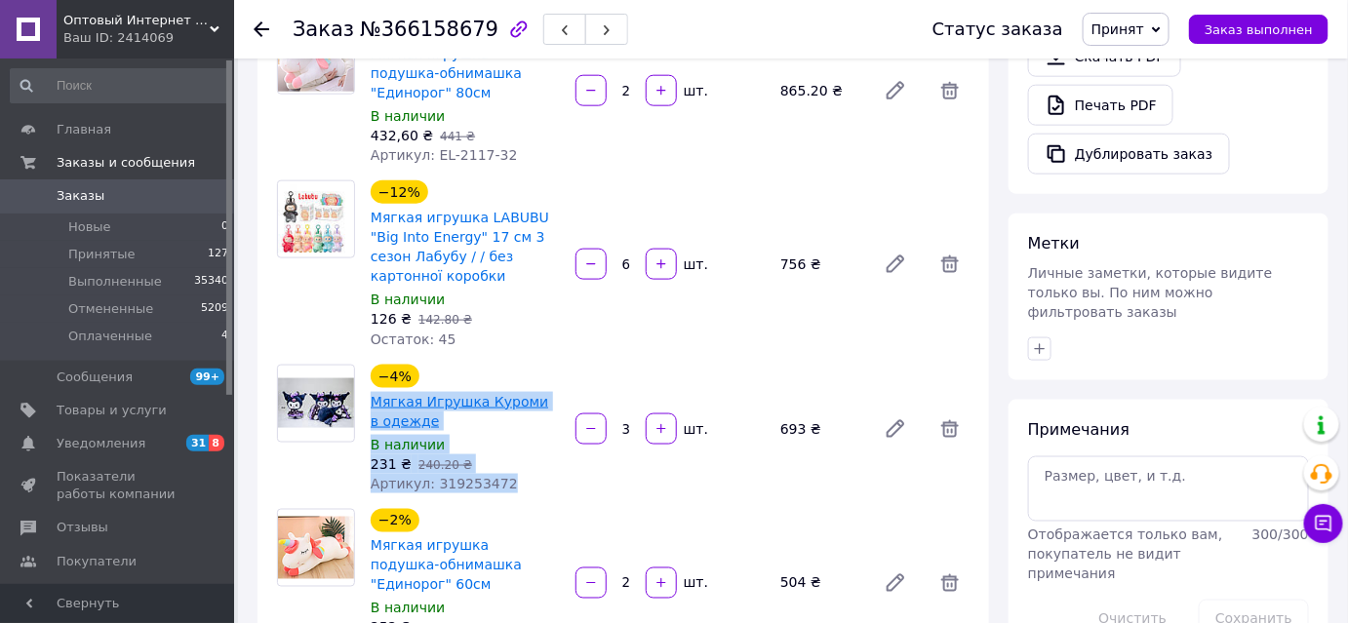
drag, startPoint x: 509, startPoint y: 420, endPoint x: 375, endPoint y: 341, distance: 155.2
click at [375, 361] on div "−4% Мягкая Игрушка Куроми в одежде В наличии 231 ₴   240.20 ₴ Артикул: 319253472" at bounding box center [465, 429] width 205 height 137
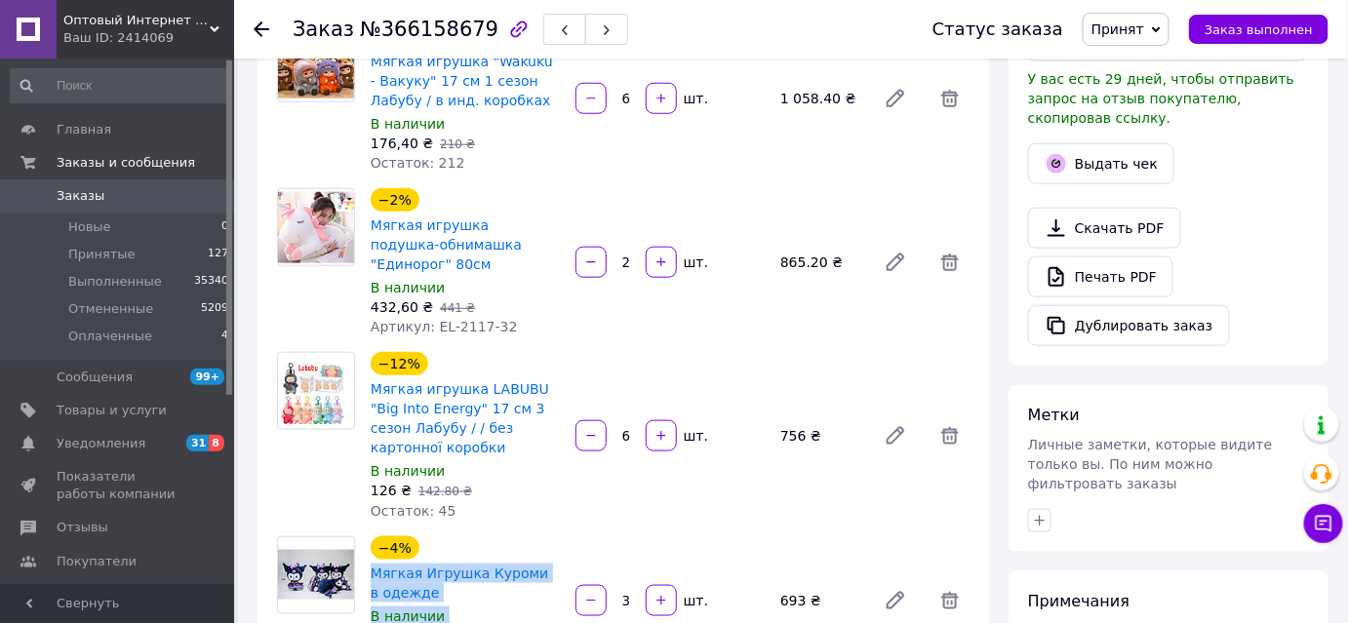
scroll to position [534, 0]
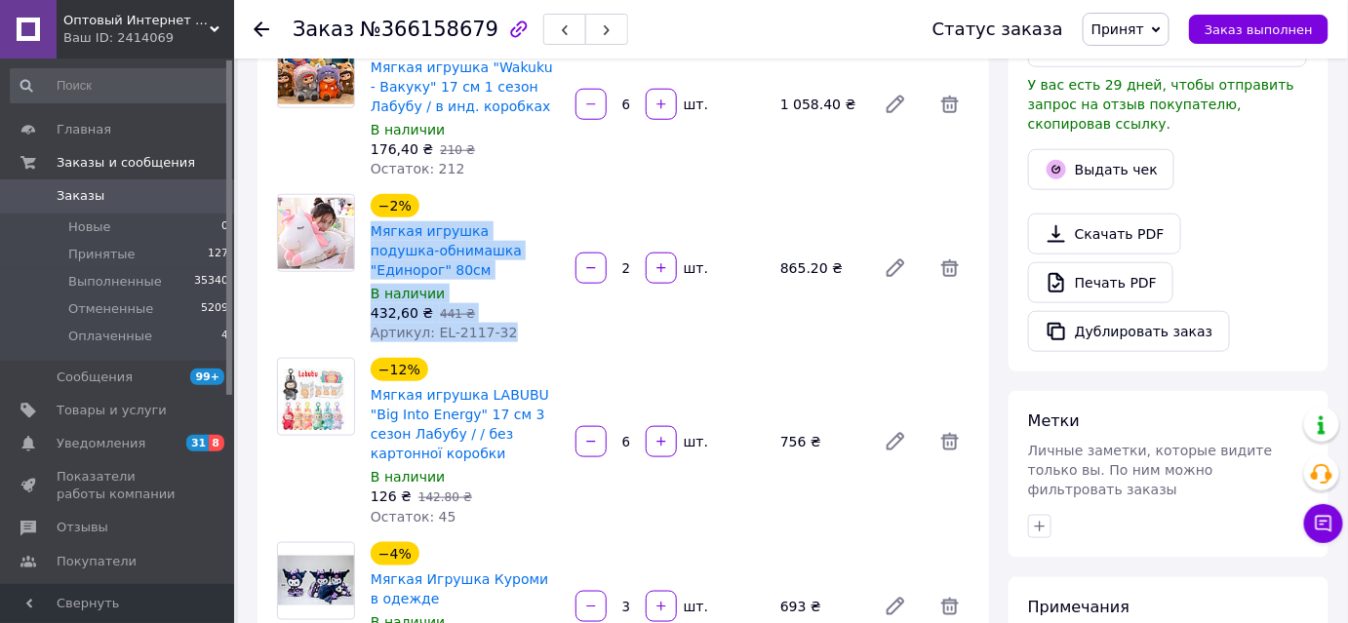
drag, startPoint x: 502, startPoint y: 275, endPoint x: 368, endPoint y: 186, distance: 161.2
click at [368, 190] on div "−2% Мягкая игрушка подушка-обнимашка "Единорог" 80см В наличии 432,60 ₴   441 ₴…" at bounding box center [465, 268] width 205 height 156
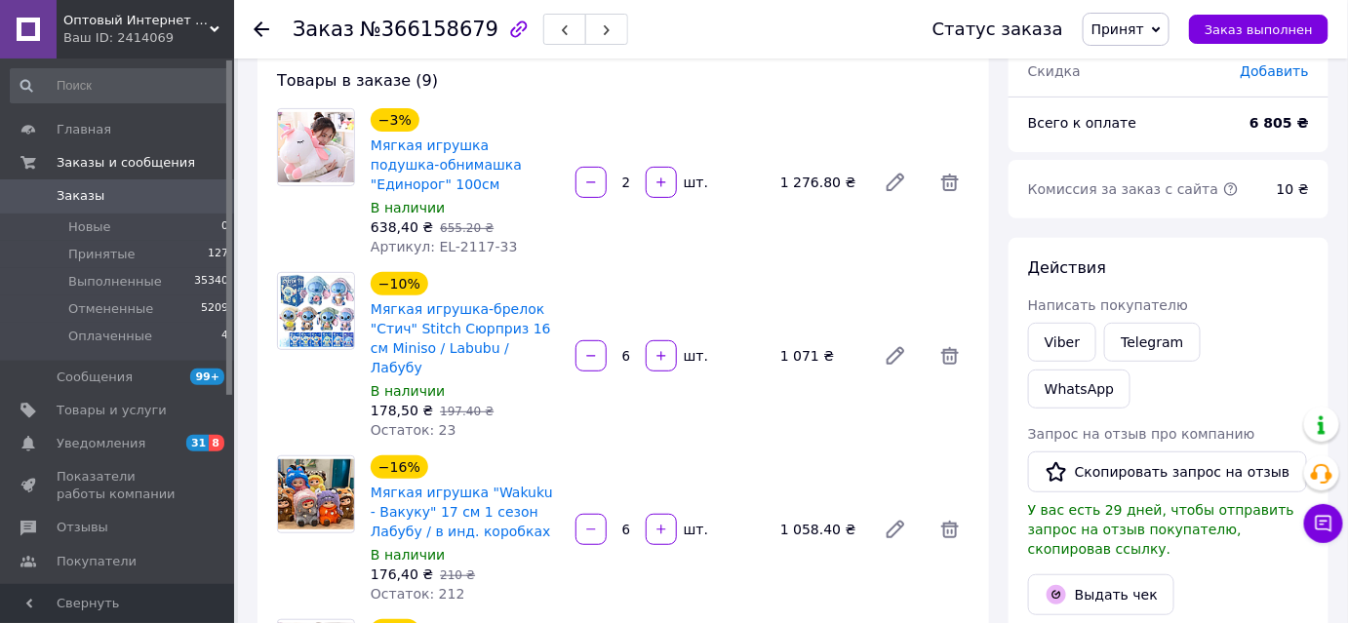
scroll to position [91, 0]
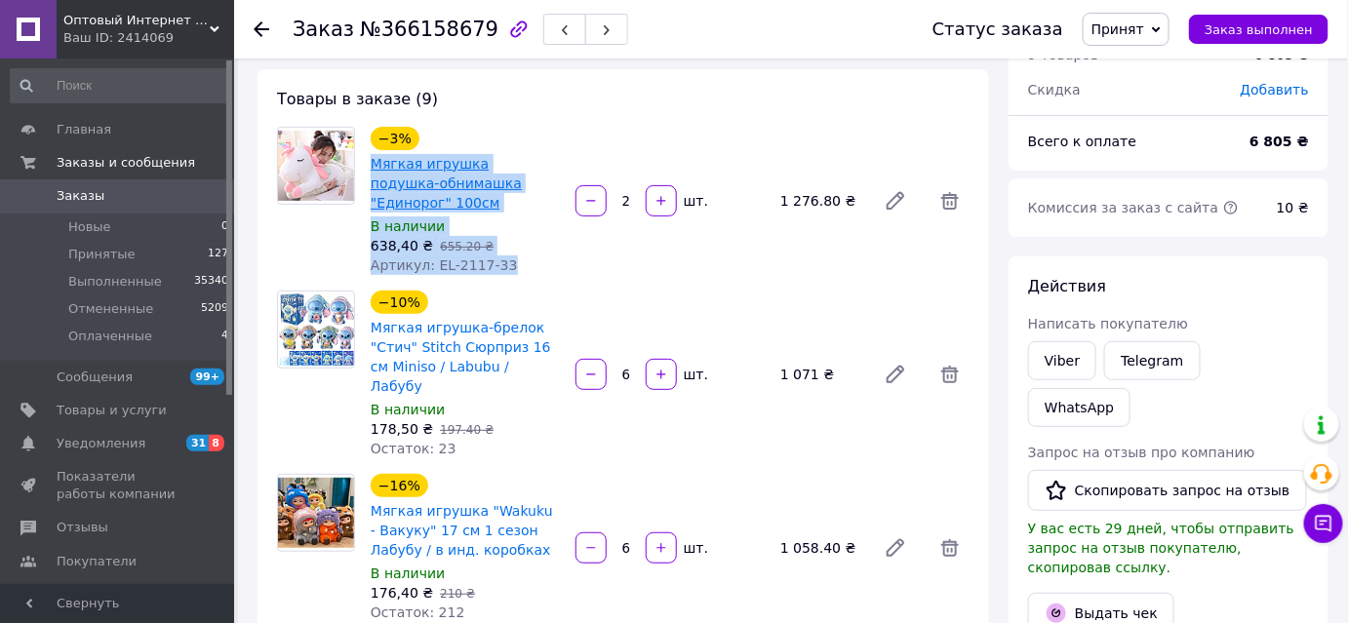
drag, startPoint x: 525, startPoint y: 257, endPoint x: 372, endPoint y: 164, distance: 179.0
click at [372, 164] on div "−3% Мягкая игрушка подушка-обнимашка "Единорог" 100см В наличии 638,40 ₴   655.…" at bounding box center [465, 201] width 205 height 156
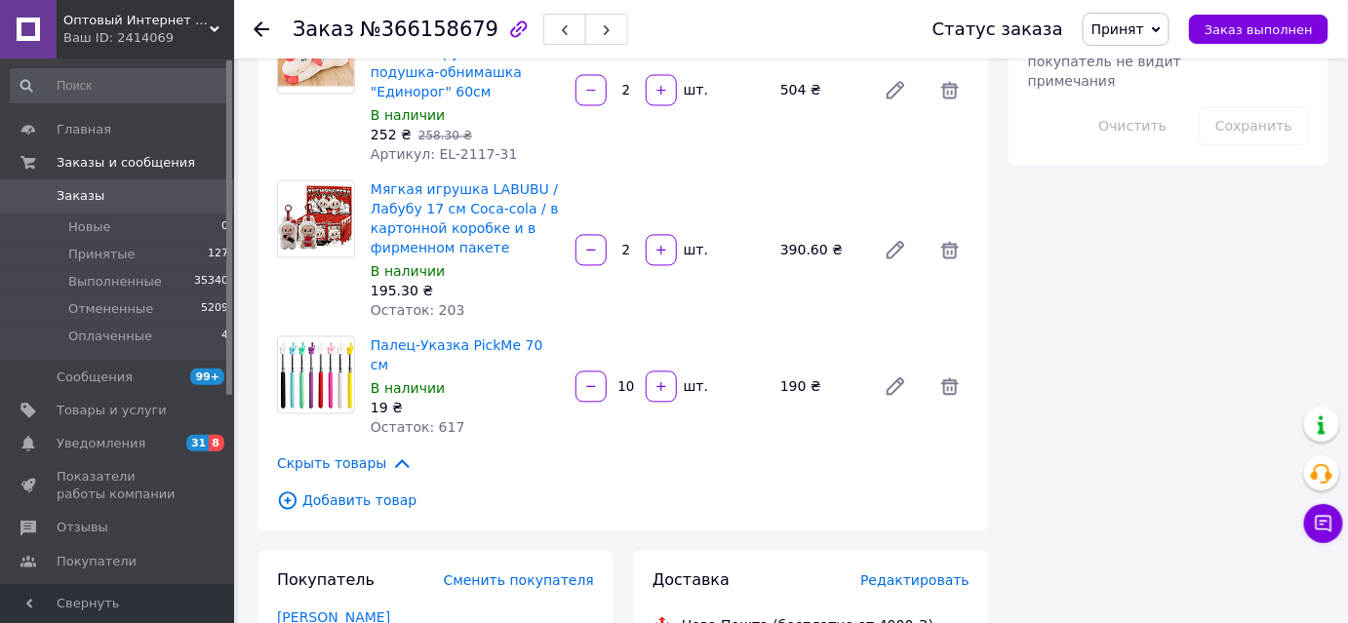
scroll to position [1332, 0]
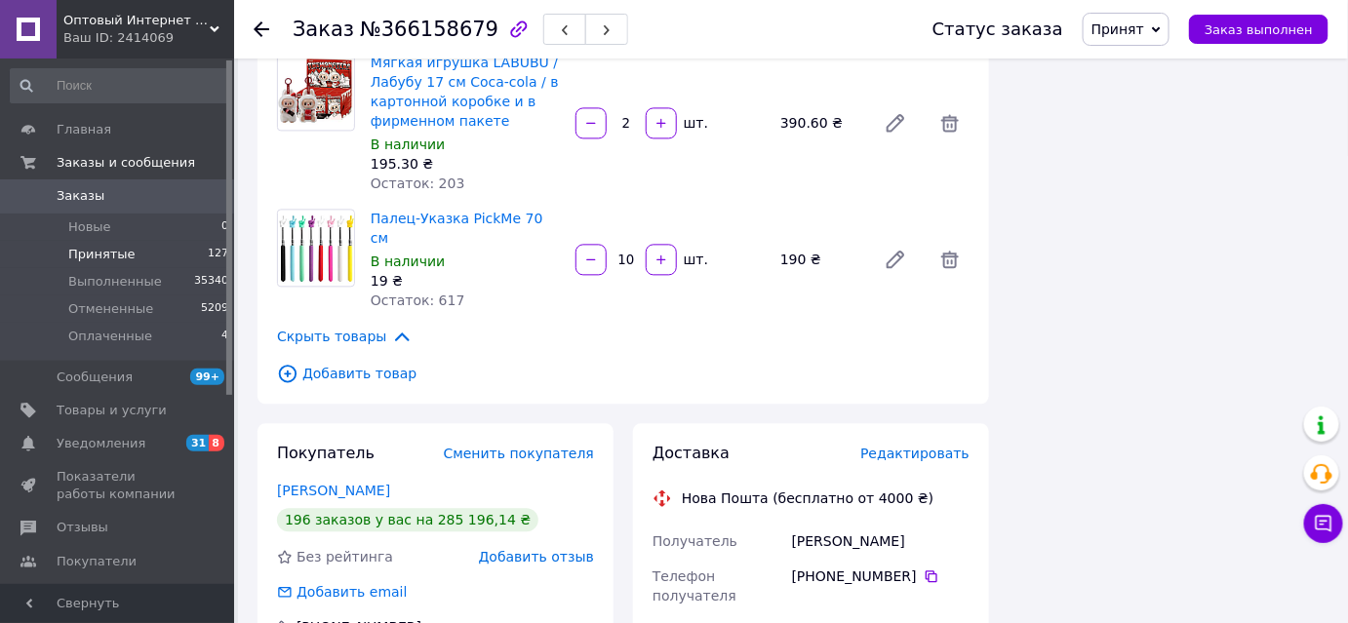
click at [161, 246] on li "Принятые 127" at bounding box center [120, 254] width 240 height 27
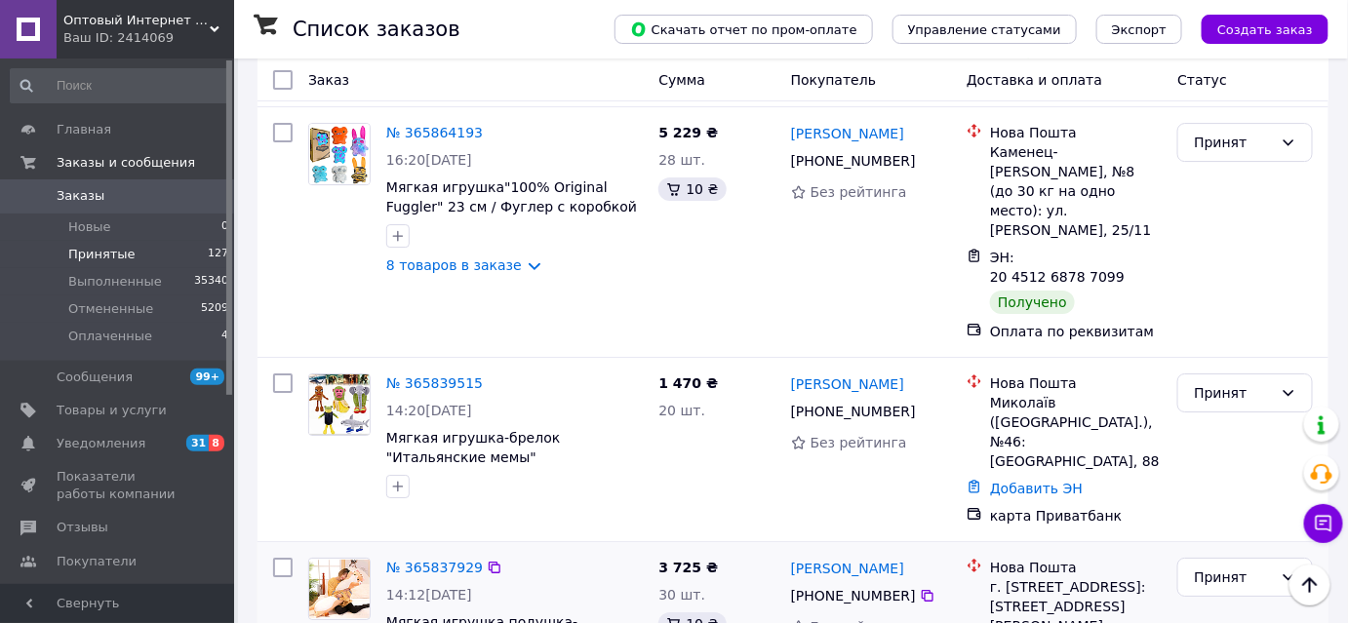
scroll to position [4610, 0]
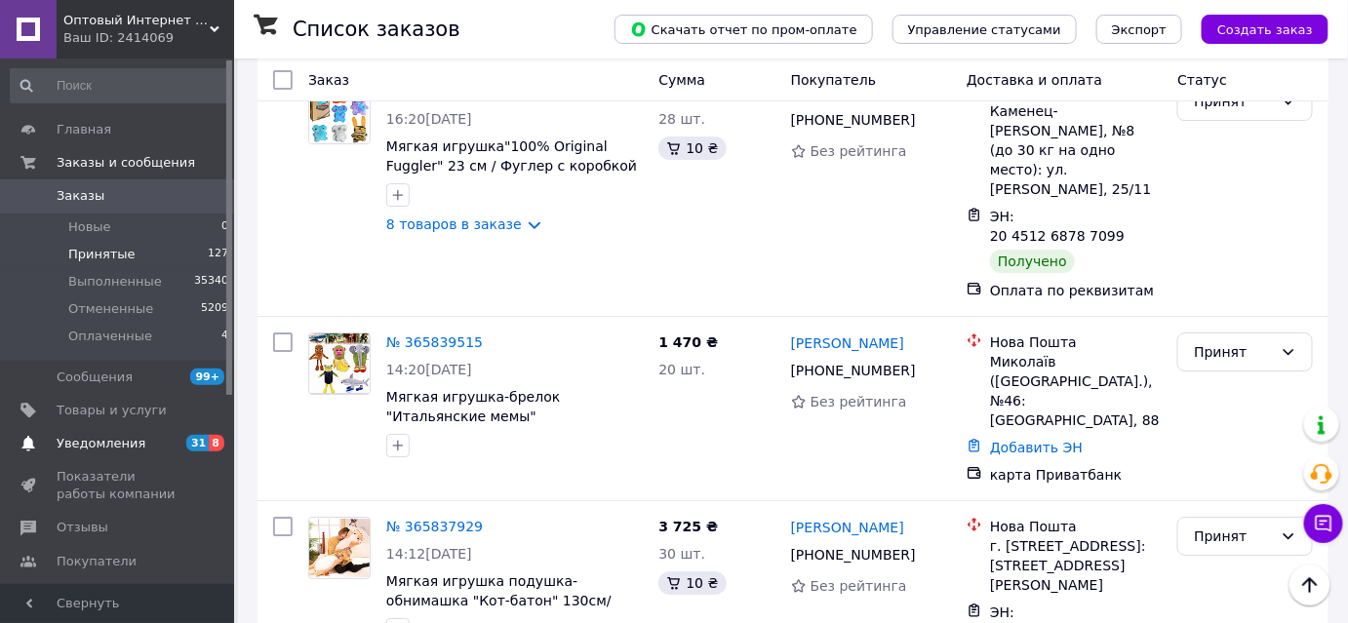
click at [126, 454] on link "Уведомления 31 8" at bounding box center [120, 443] width 240 height 33
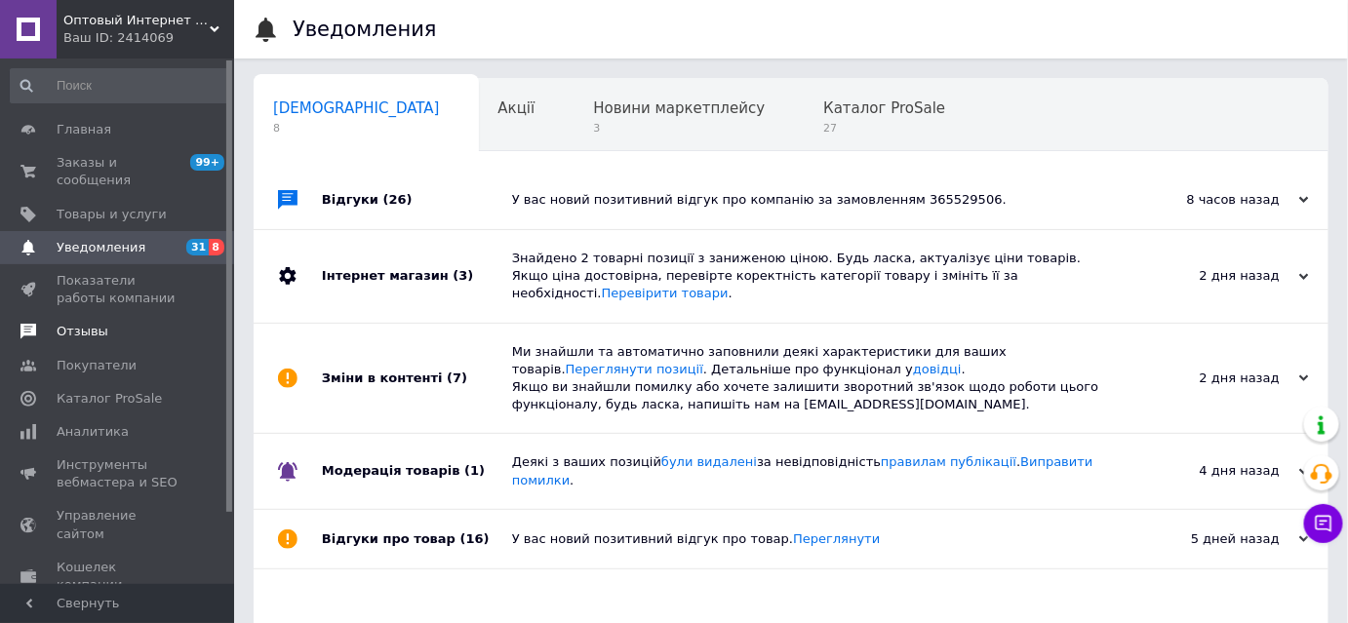
click at [57, 323] on span "Отзывы" at bounding box center [83, 332] width 52 height 18
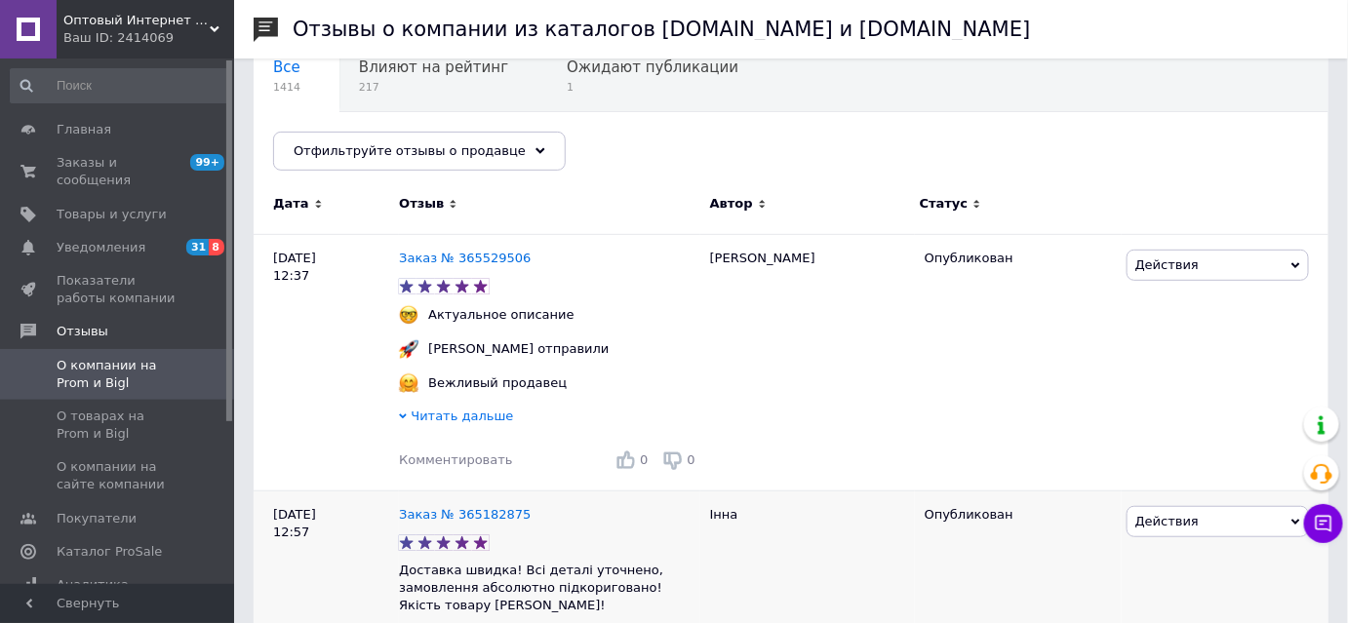
scroll to position [265, 0]
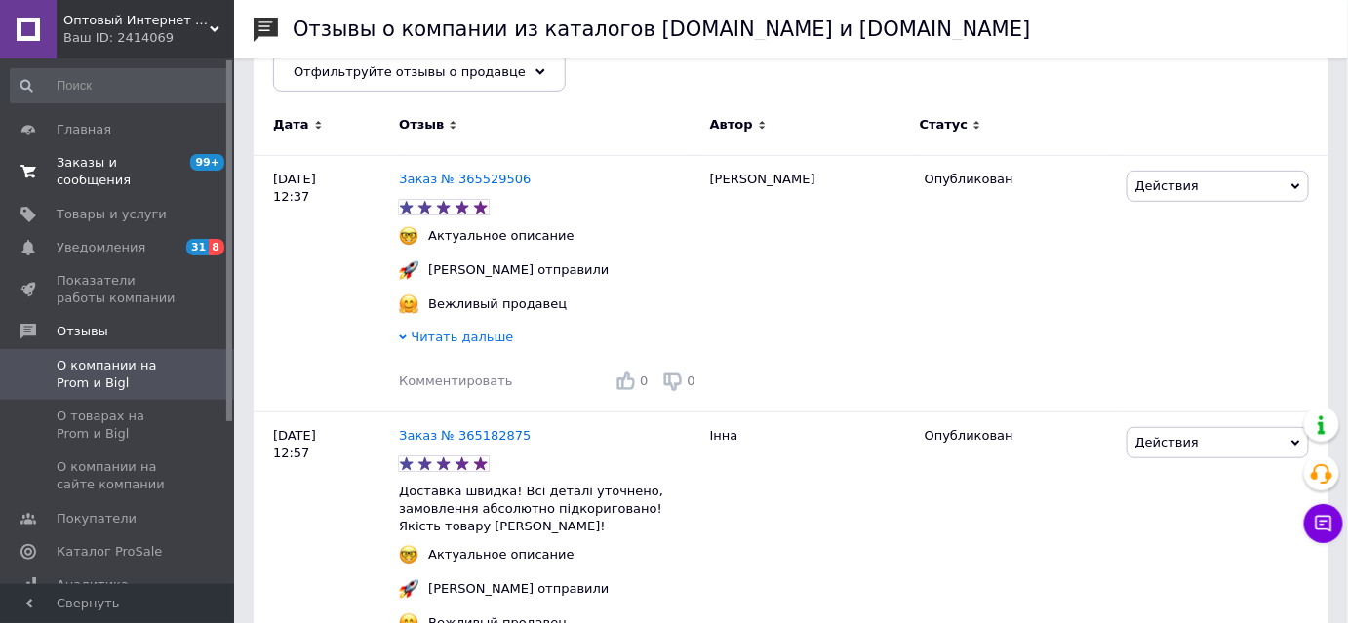
click at [127, 164] on span "Заказы и сообщения" at bounding box center [119, 171] width 124 height 35
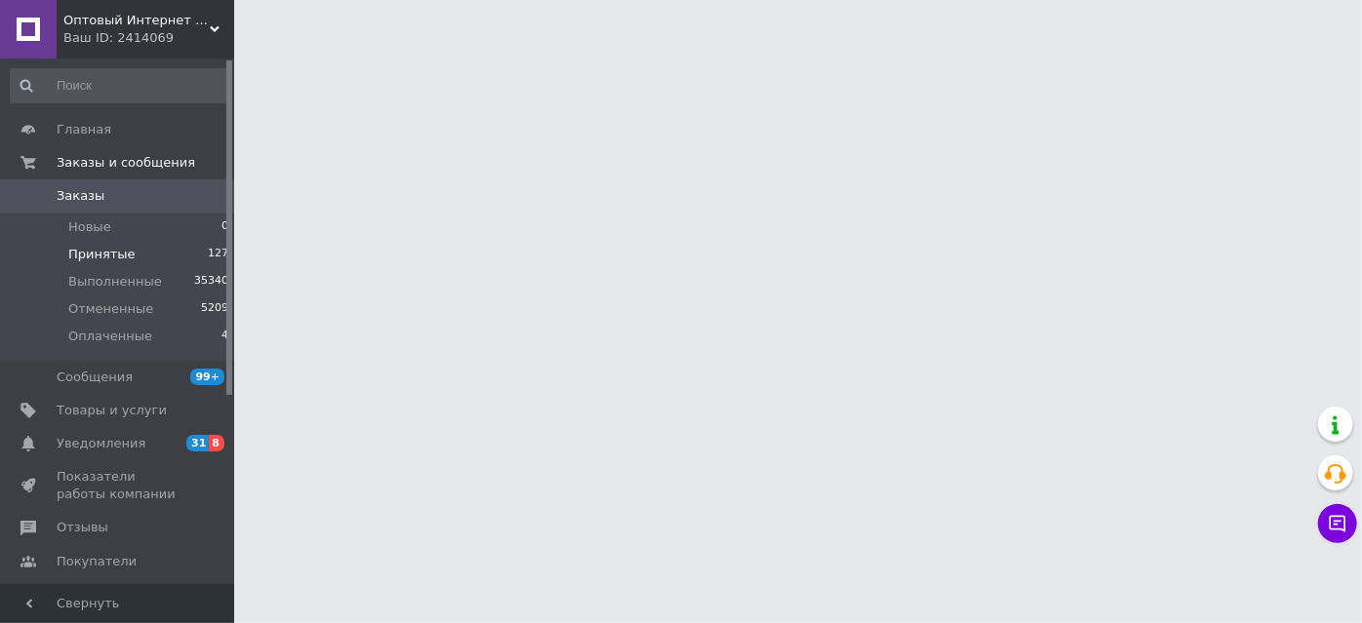
click at [99, 251] on span "Принятые" at bounding box center [101, 255] width 67 height 18
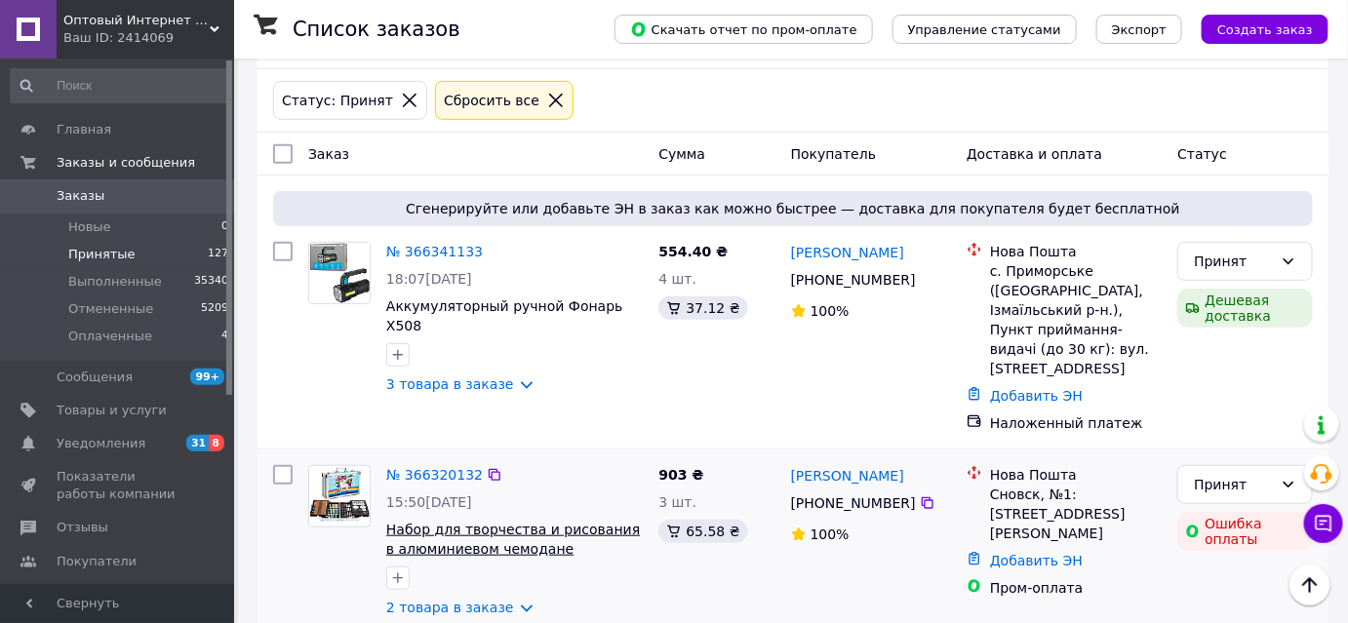
scroll to position [177, 0]
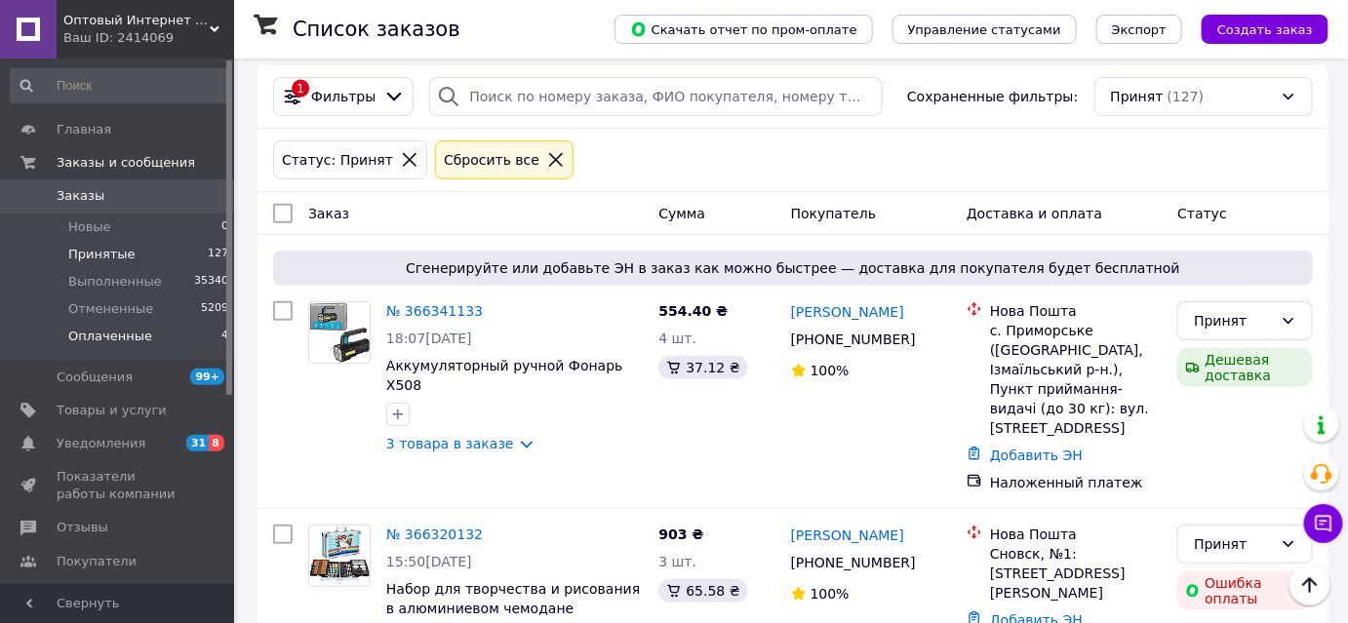
click at [145, 334] on li "Оплаченные 4" at bounding box center [120, 341] width 240 height 37
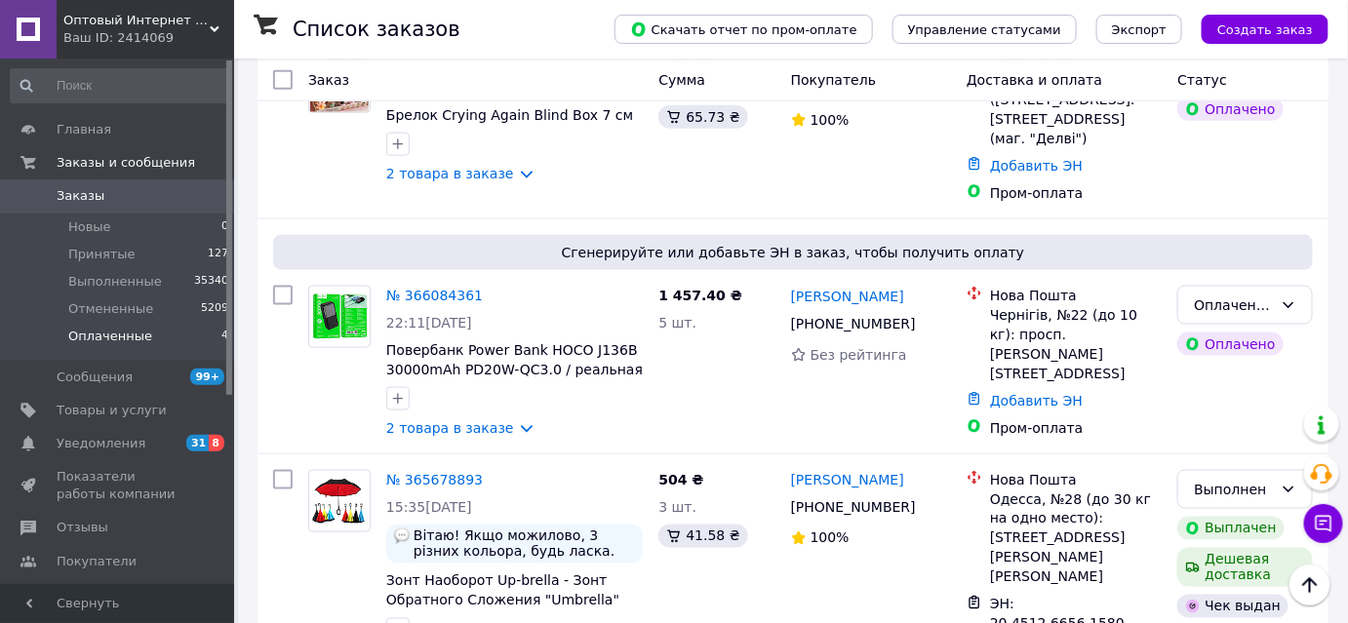
scroll to position [734, 0]
